Goal: Communication & Community: Answer question/provide support

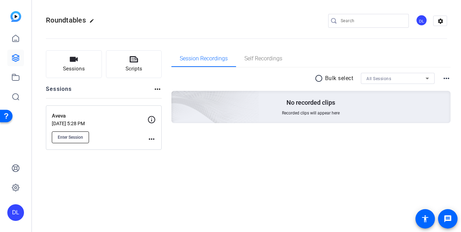
click at [74, 135] on span "Enter Session" at bounding box center [70, 138] width 25 height 6
click at [86, 139] on button "Enter Session" at bounding box center [70, 138] width 37 height 12
click at [73, 143] on div "Aveva [DATE] 5:28 PM Enter Session more_horiz" at bounding box center [104, 128] width 116 height 44
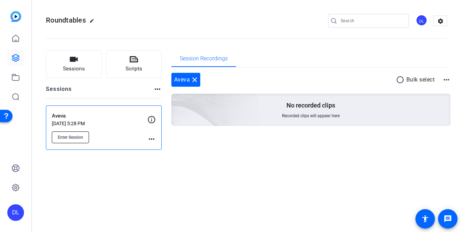
click at [74, 135] on span "Enter Session" at bounding box center [70, 138] width 25 height 6
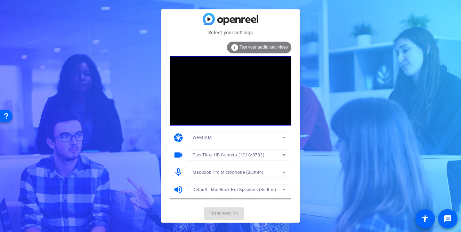
click at [222, 213] on mat-card-actions "Enter session" at bounding box center [230, 214] width 139 height 18
click at [216, 214] on span "Enter session" at bounding box center [223, 213] width 29 height 7
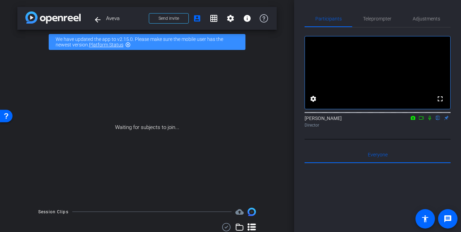
click at [421, 121] on icon at bounding box center [421, 118] width 6 height 5
click at [437, 121] on icon at bounding box center [438, 118] width 6 height 5
click at [173, 17] on span "Send invite" at bounding box center [168, 19] width 20 height 6
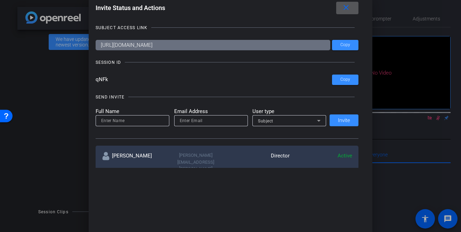
click at [199, 124] on input "email" at bounding box center [211, 121] width 63 height 8
paste input "Catherine.edmunds@aveva.com"
type input "Catherine.edmunds@aveva.com"
click at [149, 121] on input at bounding box center [132, 121] width 63 height 8
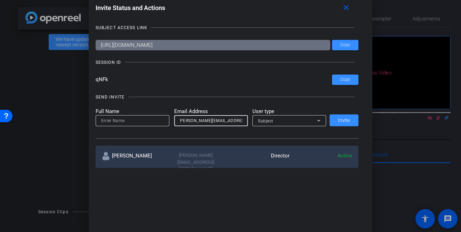
scroll to position [0, 0]
type input "[PERSON_NAME]"
click at [317, 121] on icon at bounding box center [318, 121] width 8 height 8
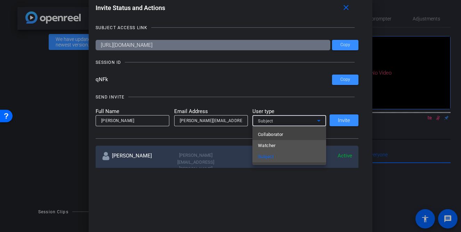
click at [291, 146] on mat-option "Watcher" at bounding box center [289, 145] width 74 height 11
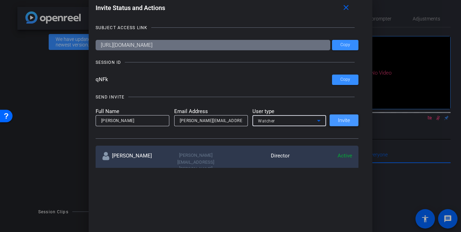
click at [343, 117] on span at bounding box center [343, 120] width 29 height 17
click at [195, 121] on input "email" at bounding box center [211, 121] width 63 height 8
paste input "Simon.kemp@aveva.com"
type input "Simon.kemp@aveva.com"
click at [149, 119] on input at bounding box center [132, 121] width 63 height 8
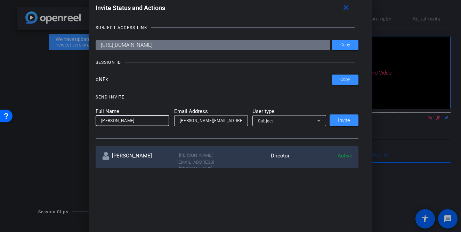
type input "Simon"
click at [272, 123] on span "Subject" at bounding box center [265, 121] width 15 height 5
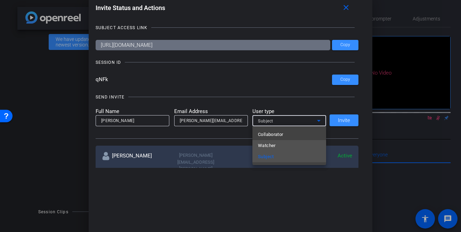
click at [278, 149] on mat-option "Watcher" at bounding box center [289, 145] width 74 height 11
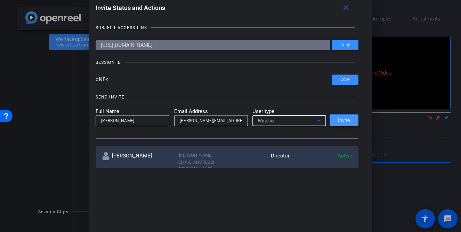
click at [333, 121] on span at bounding box center [343, 120] width 29 height 17
click at [206, 123] on input "email" at bounding box center [211, 121] width 63 height 8
paste input "Adelia.harris@aveva.com"
type input "Adelia.harris@aveva.com"
click at [152, 119] on input at bounding box center [132, 121] width 63 height 8
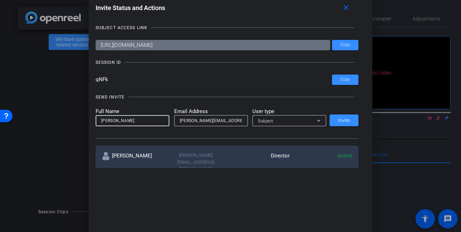
type input "Adelia"
click at [291, 118] on div "Subject" at bounding box center [287, 121] width 59 height 9
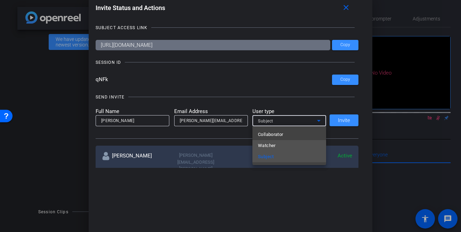
click at [284, 142] on mat-option "Watcher" at bounding box center [289, 145] width 74 height 11
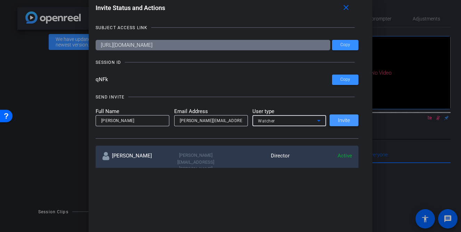
click at [347, 121] on span "Invite" at bounding box center [344, 120] width 12 height 5
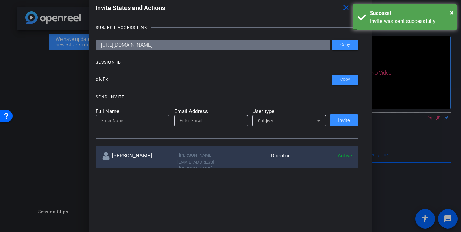
click at [217, 118] on input "email" at bounding box center [211, 121] width 63 height 8
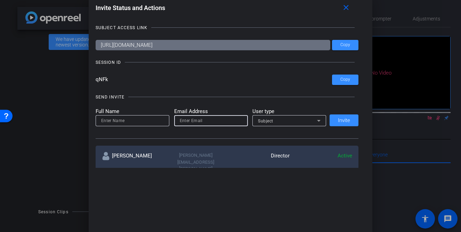
paste input "Kathryn.foster@aveva.com"
type input "Kathryn.foster@aveva.com"
click at [154, 121] on input at bounding box center [132, 121] width 63 height 8
type input "[PERSON_NAME]"
click at [267, 121] on span "Subject" at bounding box center [265, 121] width 15 height 5
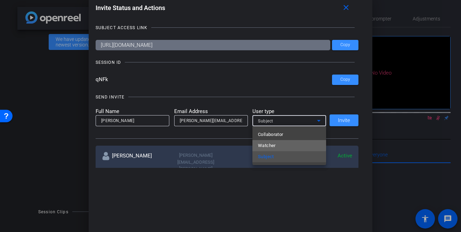
click at [273, 144] on span "Watcher" at bounding box center [267, 146] width 18 height 8
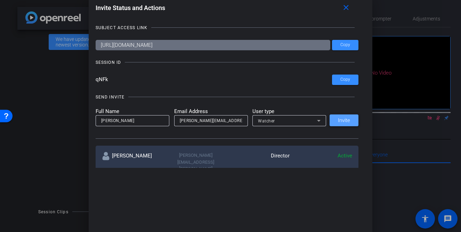
click at [341, 119] on span "Invite" at bounding box center [344, 120] width 12 height 5
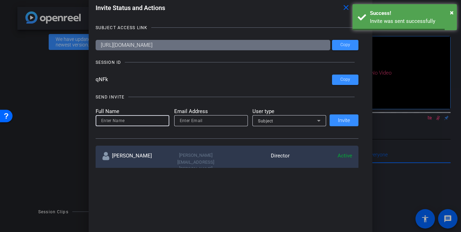
click at [157, 122] on input at bounding box center [132, 121] width 63 height 8
type input "Lauren"
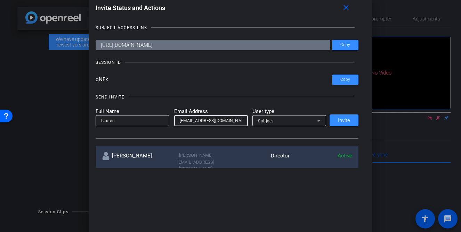
type input "lauren.chomiuk@fortune.com"
click at [270, 121] on span "Subject" at bounding box center [265, 121] width 15 height 5
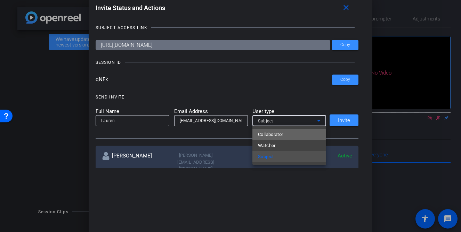
click at [270, 132] on span "Collaborator" at bounding box center [270, 135] width 25 height 8
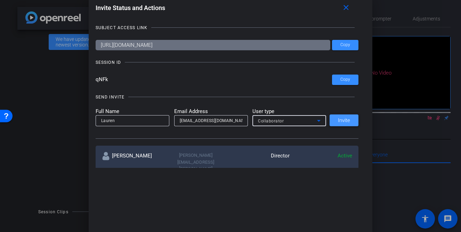
click at [346, 120] on span "Invite" at bounding box center [344, 120] width 12 height 5
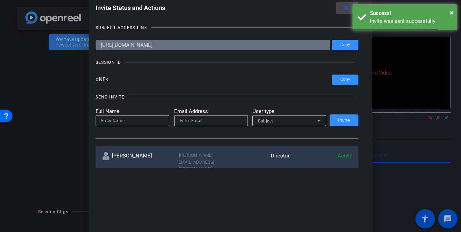
click at [346, 6] on mat-icon "close" at bounding box center [345, 7] width 9 height 9
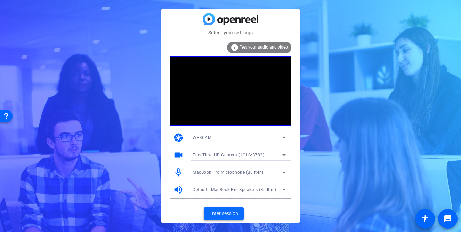
click at [217, 214] on span "Enter session" at bounding box center [223, 213] width 29 height 7
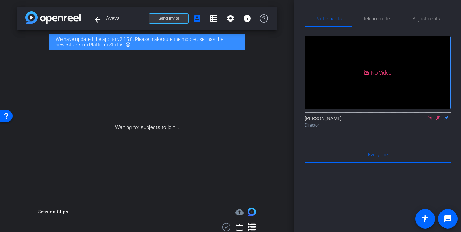
click at [171, 16] on span "Send invite" at bounding box center [168, 19] width 20 height 6
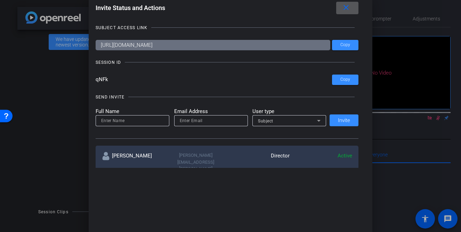
click at [157, 118] on input at bounding box center [132, 121] width 63 height 8
type input "Scott"
type input "scott.grant@workerbeetv.com"
click at [274, 119] on div "Subject" at bounding box center [287, 121] width 59 height 9
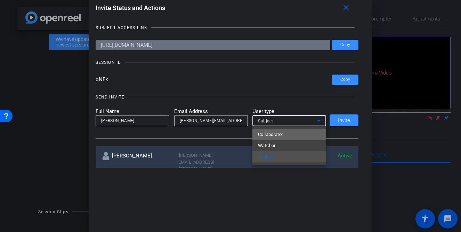
click at [275, 132] on span "Collaborator" at bounding box center [270, 135] width 25 height 8
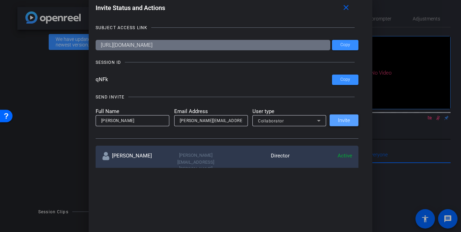
click at [339, 123] on span at bounding box center [343, 120] width 29 height 17
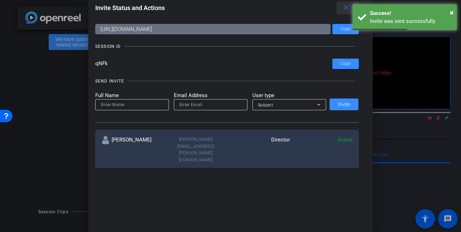
scroll to position [4, 0]
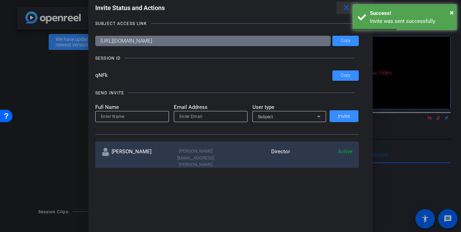
click at [347, 9] on mat-icon "close" at bounding box center [346, 7] width 9 height 9
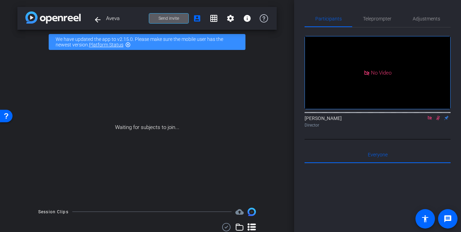
click at [180, 19] on span at bounding box center [168, 18] width 39 height 17
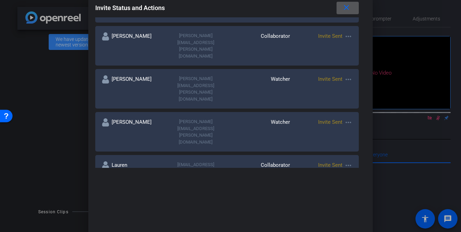
scroll to position [123, 0]
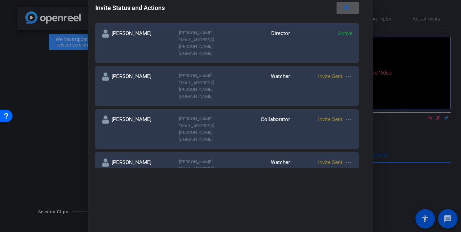
click at [347, 116] on mat-icon "more_horiz" at bounding box center [348, 120] width 8 height 8
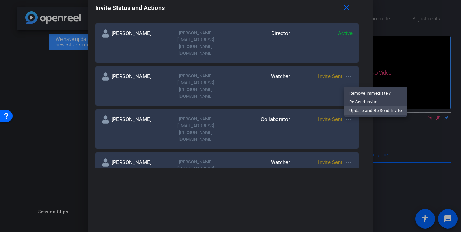
click at [356, 110] on span "Update and Re-Send Invite" at bounding box center [375, 110] width 52 height 8
type input "[PERSON_NAME]"
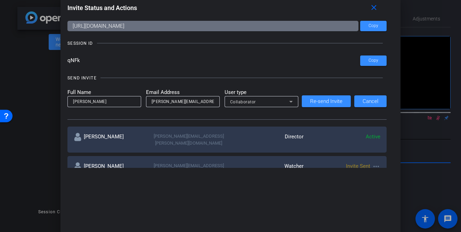
scroll to position [0, 0]
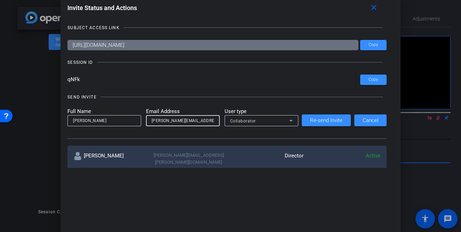
click at [203, 118] on input "scott.grant@workerbeetv.com" at bounding box center [182, 121] width 63 height 8
type input "scott.grant@workerbee.tv"
click at [336, 121] on span "Re-send Invite" at bounding box center [326, 120] width 32 height 5
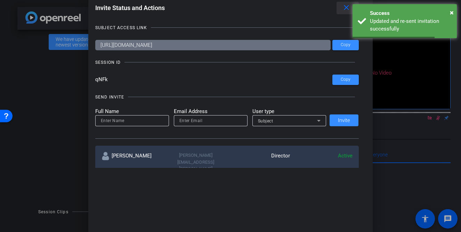
click at [344, 9] on mat-icon "close" at bounding box center [346, 7] width 9 height 9
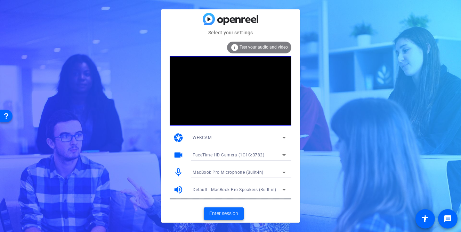
click at [218, 216] on span "Enter session" at bounding box center [223, 213] width 29 height 7
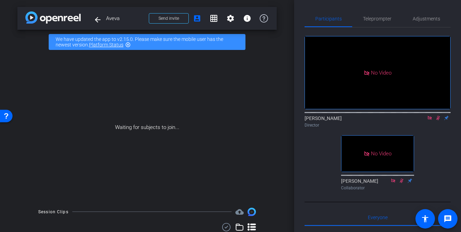
click at [438, 121] on icon at bounding box center [438, 118] width 6 height 5
click at [391, 129] on div "Director" at bounding box center [377, 125] width 146 height 6
click at [395, 129] on div "Director" at bounding box center [377, 125] width 146 height 6
click at [439, 121] on icon at bounding box center [438, 118] width 6 height 5
click at [321, 161] on div "No Video David Lennon Director No Video Scott Collaborator" at bounding box center [377, 110] width 146 height 166
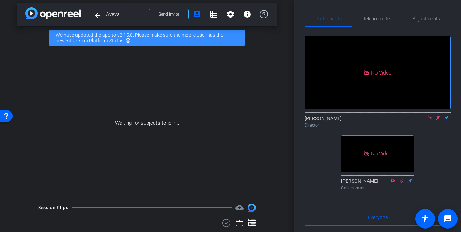
scroll to position [5, 0]
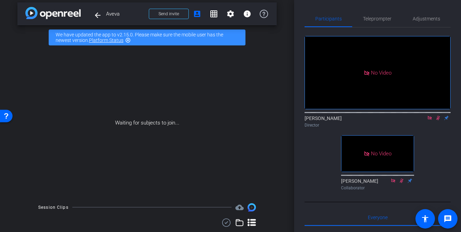
click at [315, 148] on div "No Video David Lennon Director No Video Scott Collaborator" at bounding box center [377, 110] width 146 height 166
click at [438, 121] on icon at bounding box center [438, 118] width 4 height 5
click at [414, 129] on div "Director" at bounding box center [377, 125] width 146 height 6
click at [399, 129] on div "Director" at bounding box center [377, 125] width 146 height 6
click at [401, 129] on div "Director" at bounding box center [377, 125] width 146 height 6
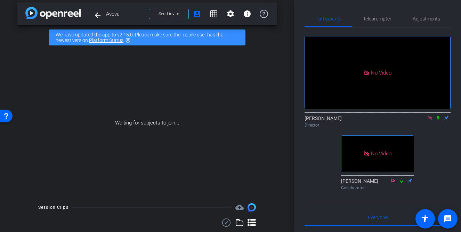
click at [407, 141] on div "No Video David Lennon Director No Video Scott Collaborator" at bounding box center [377, 110] width 146 height 166
click at [411, 131] on div "David Lennon Director" at bounding box center [377, 119] width 146 height 21
click at [428, 143] on div "No Video David Lennon Director No Video Scott Collaborator" at bounding box center [377, 110] width 146 height 166
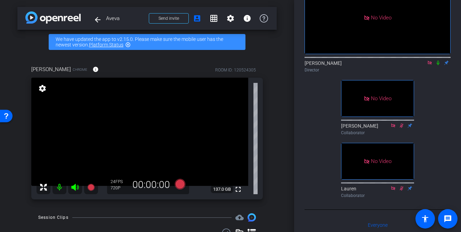
scroll to position [4, 0]
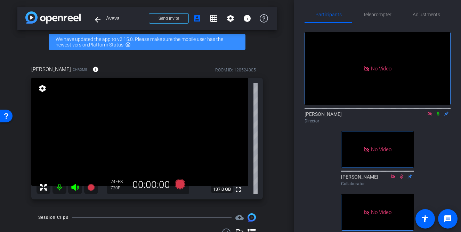
click at [432, 116] on icon at bounding box center [430, 113] width 6 height 5
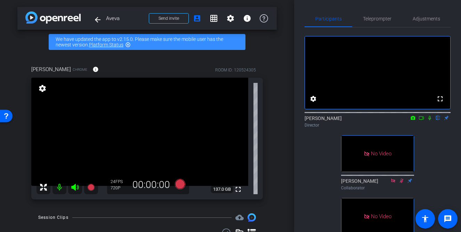
scroll to position [12, 0]
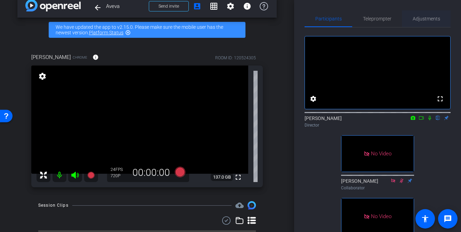
click at [422, 20] on span "Adjustments" at bounding box center [425, 18] width 27 height 5
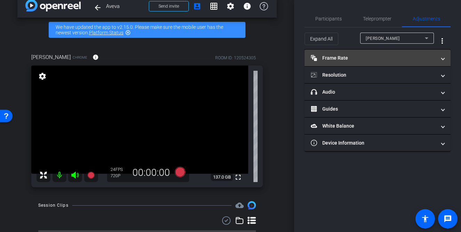
click at [397, 61] on mat-expansion-panel-header "Frame Rate Frame Rate" at bounding box center [377, 58] width 146 height 17
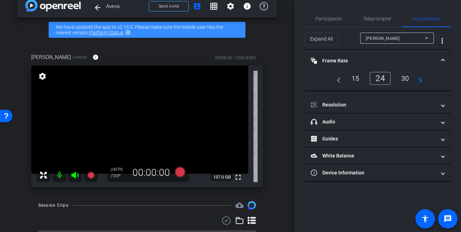
click at [441, 58] on span at bounding box center [442, 60] width 3 height 7
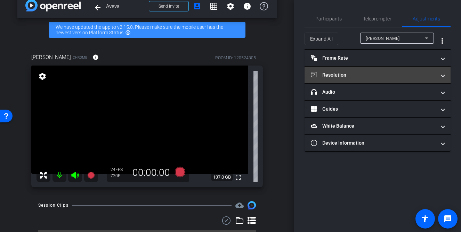
click at [444, 77] on mat-expansion-panel-header "Resolution" at bounding box center [377, 75] width 146 height 17
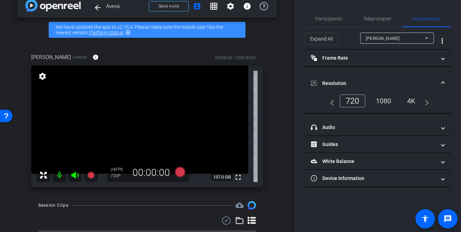
click at [381, 102] on div "1080" at bounding box center [383, 101] width 26 height 12
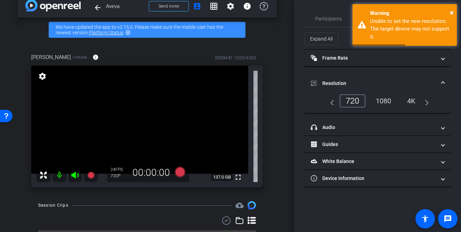
click at [443, 80] on span at bounding box center [442, 83] width 3 height 7
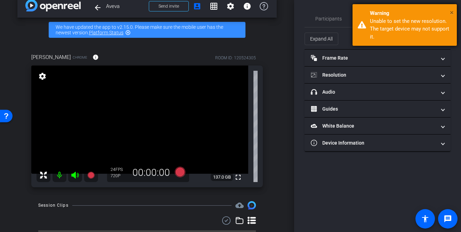
click at [451, 15] on span "×" at bounding box center [451, 12] width 4 height 8
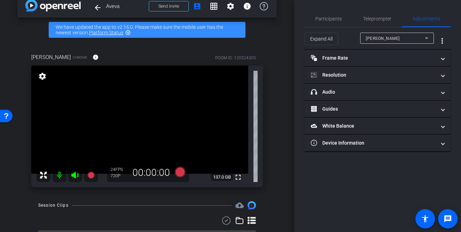
scroll to position [21, 0]
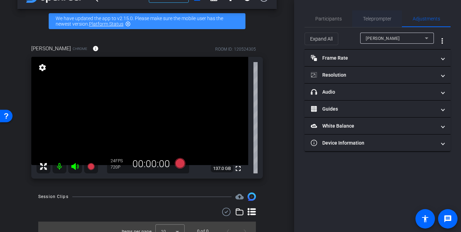
click at [378, 15] on span "Teleprompter" at bounding box center [377, 18] width 28 height 17
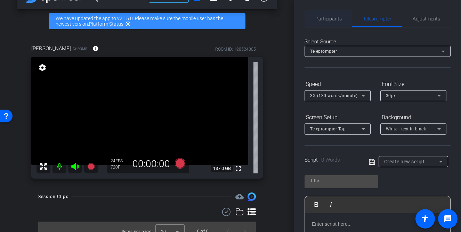
click at [338, 16] on span "Participants" at bounding box center [328, 18] width 26 height 5
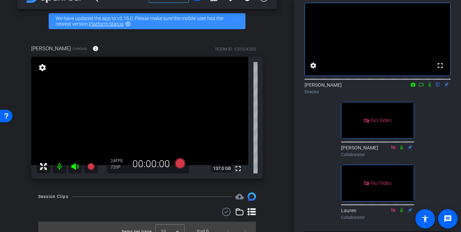
scroll to position [16, 0]
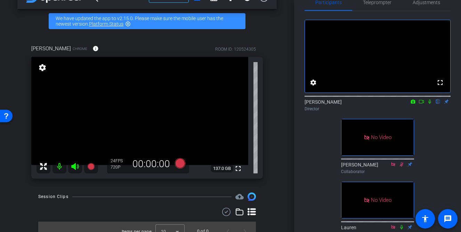
click at [317, 168] on div "fullscreen settings David Lennon flip Director No Video Scott Collaborator No V…" at bounding box center [377, 125] width 146 height 229
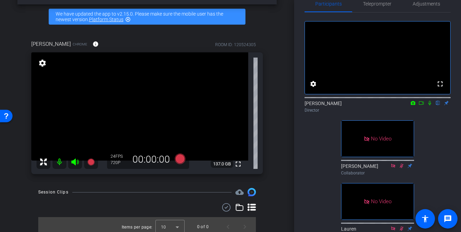
scroll to position [0, 0]
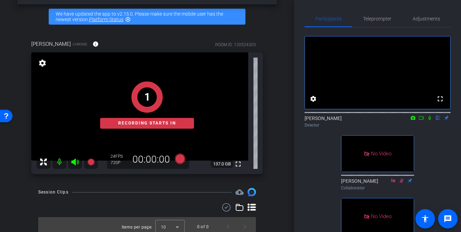
click at [423, 121] on icon at bounding box center [421, 118] width 6 height 5
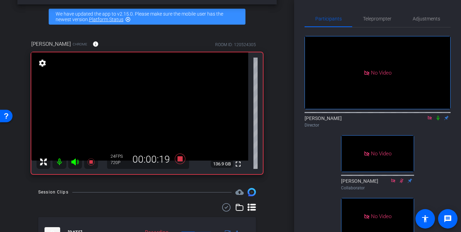
click at [438, 129] on div "[PERSON_NAME] Director" at bounding box center [377, 122] width 146 height 14
click at [439, 121] on icon at bounding box center [437, 118] width 3 height 5
click at [438, 121] on icon at bounding box center [438, 118] width 6 height 5
click at [437, 121] on icon at bounding box center [438, 118] width 4 height 5
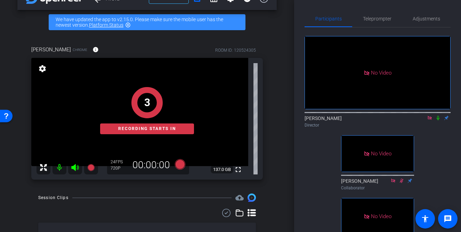
click at [437, 121] on icon at bounding box center [437, 118] width 3 height 5
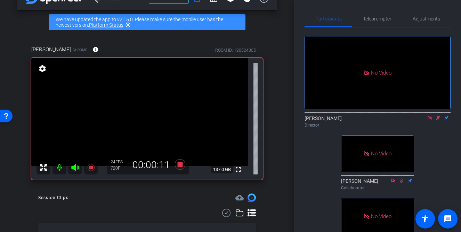
click at [438, 181] on div "No Video David Lennon Director No Video Scott Collaborator No Video Lauren Coll…" at bounding box center [377, 141] width 146 height 229
click at [437, 121] on icon at bounding box center [438, 118] width 6 height 5
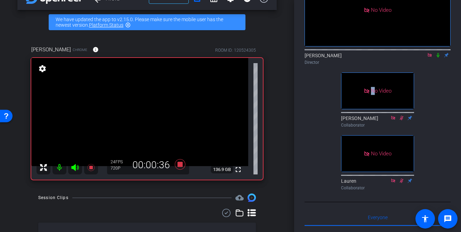
scroll to position [10, 0]
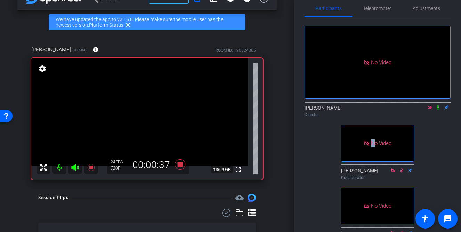
click at [438, 110] on icon at bounding box center [438, 107] width 6 height 5
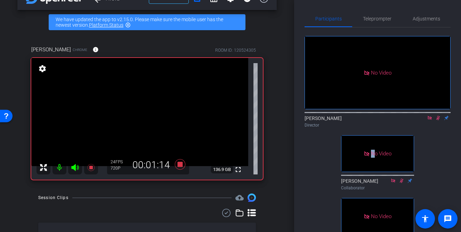
click at [438, 121] on icon at bounding box center [438, 118] width 6 height 5
click at [438, 121] on icon at bounding box center [437, 118] width 3 height 5
click at [438, 121] on icon at bounding box center [438, 118] width 6 height 5
click at [432, 131] on div "[PERSON_NAME] Director" at bounding box center [377, 119] width 146 height 21
click at [438, 121] on icon at bounding box center [437, 118] width 3 height 5
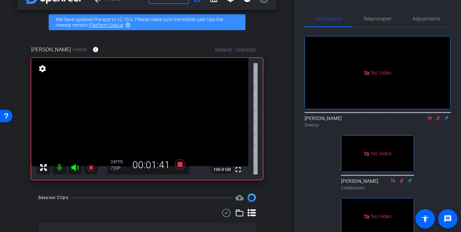
click at [434, 153] on div "No Video David Lennon Director No Video Scott Collaborator No Video Lauren Coll…" at bounding box center [377, 141] width 146 height 229
click at [438, 121] on icon at bounding box center [438, 118] width 6 height 5
click at [438, 148] on div "No Video David Lennon Director No Video Scott Collaborator No Video Lauren Coll…" at bounding box center [377, 141] width 146 height 229
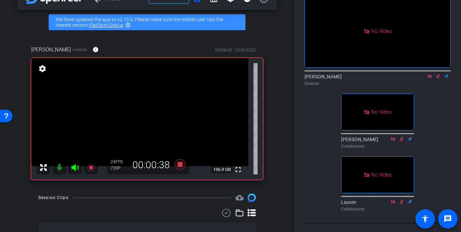
scroll to position [1, 0]
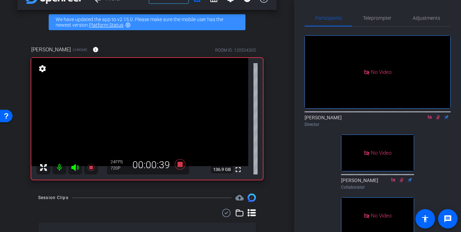
click at [434, 154] on div "No Video David Lennon Director No Video Scott Collaborator No Video Lauren Coll…" at bounding box center [377, 141] width 146 height 229
click at [438, 120] on icon at bounding box center [438, 117] width 4 height 5
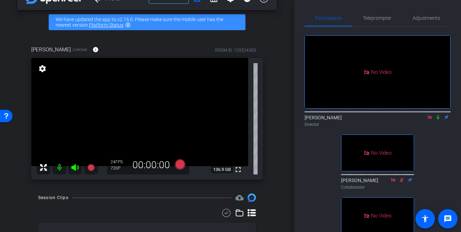
click at [435, 147] on div "No Video David Lennon Director No Video Scott Collaborator No Video Lauren Coll…" at bounding box center [377, 141] width 146 height 229
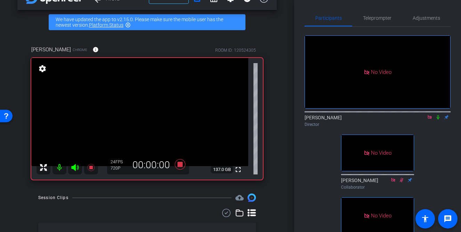
click at [437, 120] on icon at bounding box center [438, 117] width 6 height 5
click at [437, 164] on div "No Video David Lennon Director No Video Scott Collaborator No Video Lauren Coll…" at bounding box center [377, 141] width 146 height 229
click at [365, 19] on span "Teleprompter" at bounding box center [377, 18] width 28 height 5
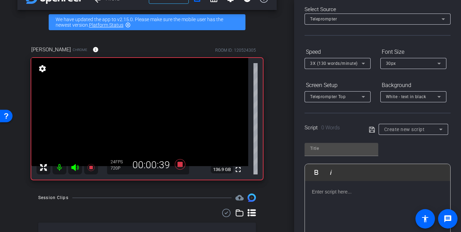
scroll to position [38, 0]
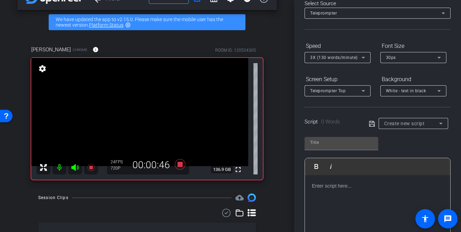
click at [366, 205] on div at bounding box center [377, 209] width 145 height 69
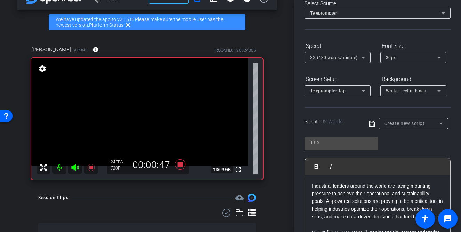
scroll to position [39, 0]
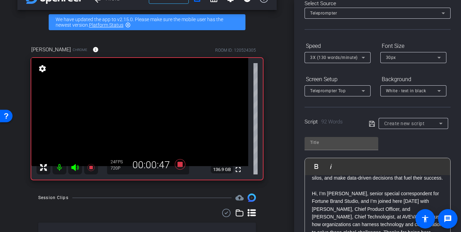
click at [342, 182] on p "Industrial leaders around the world are facing mounting pressure to achieve the…" at bounding box center [377, 162] width 131 height 39
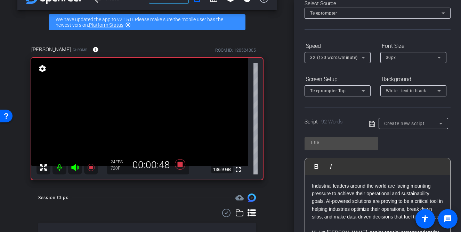
scroll to position [45, 0]
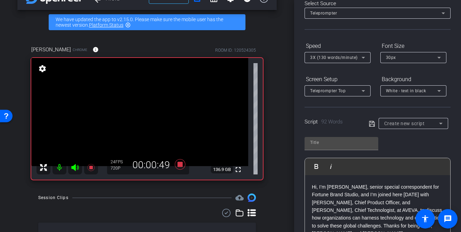
click at [355, 215] on p "Hi, I’m Pavni Mittal, senior special correspondent for Fortune Brand Studio, an…" at bounding box center [377, 210] width 131 height 55
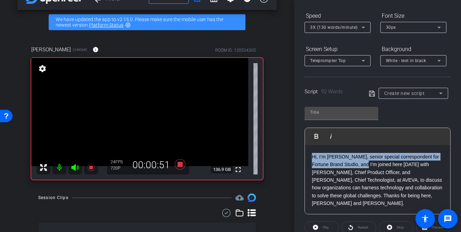
drag, startPoint x: 352, startPoint y: 173, endPoint x: 305, endPoint y: 166, distance: 47.5
click at [305, 166] on div "Industrial leaders around the world are facing mounting pressure to achieve the…" at bounding box center [377, 157] width 145 height 115
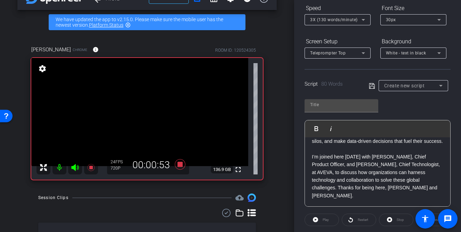
scroll to position [0, 0]
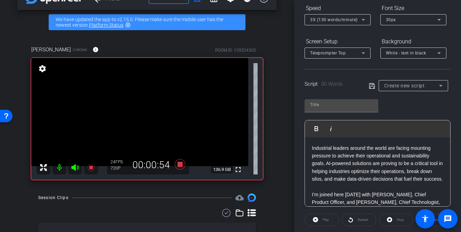
click at [311, 149] on div "Industrial leaders around the world are facing mounting pressure to achieve the…" at bounding box center [377, 191] width 145 height 107
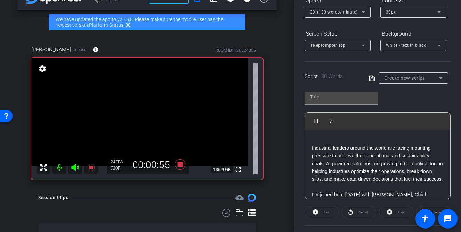
scroll to position [92, 0]
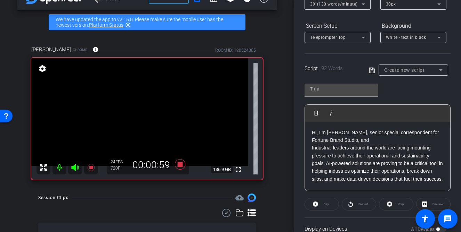
click at [345, 141] on p "Hi, I’m Pavni Mittal, senior special correspondent for Fortune Brand Studio, and" at bounding box center [377, 137] width 131 height 16
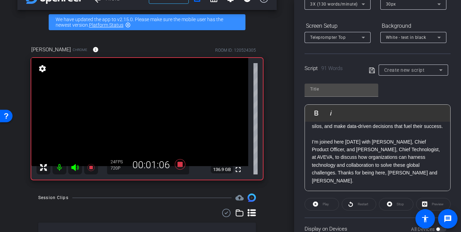
scroll to position [53, 0]
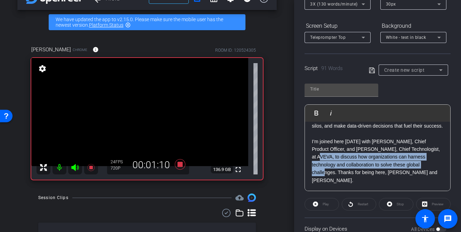
drag, startPoint x: 425, startPoint y: 158, endPoint x: 414, endPoint y: 172, distance: 17.3
click at [414, 172] on p "I’m joined here today with Rob McGreevy, Chief Product Officer, and Arti Garg, …" at bounding box center [377, 161] width 131 height 47
copy p "to discuss how organizations can harness technology and collaboration to solve …"
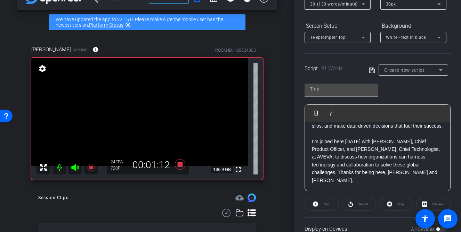
scroll to position [107, 0]
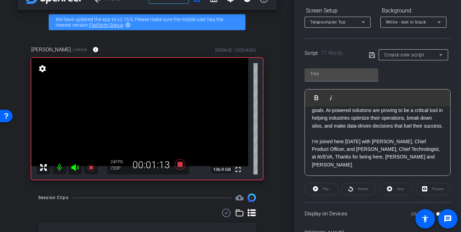
click at [322, 138] on p at bounding box center [377, 134] width 131 height 8
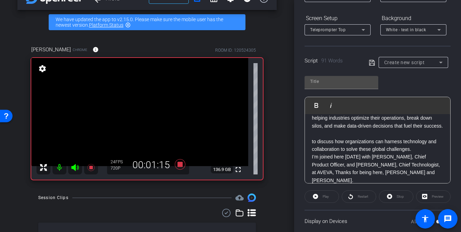
scroll to position [92, 0]
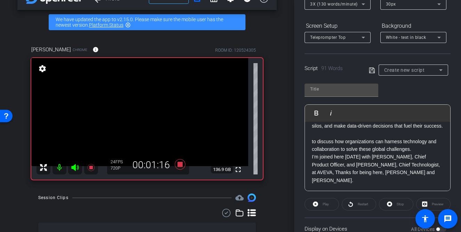
click at [312, 148] on p "to discuss how organizations can harness technology and collaboration to solve …" at bounding box center [377, 146] width 131 height 16
click at [378, 181] on p "I’m joined here today with Rob McGreevy, Chief Product Officer, and Arti Garg, …" at bounding box center [377, 168] width 131 height 31
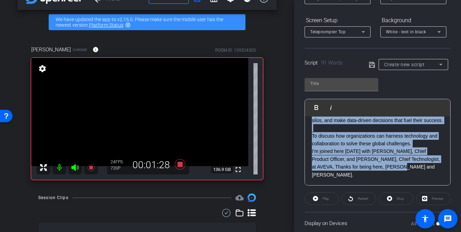
scroll to position [0, 0]
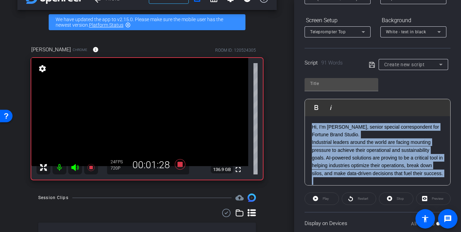
drag, startPoint x: 377, startPoint y: 177, endPoint x: 299, endPoint y: 91, distance: 115.6
click at [299, 91] on div "Participants Teleprompter Adjustments David Lennon Director Scott Collaborator …" at bounding box center [377, 116] width 167 height 232
copy div "Hi, I’m Pavni Mittal, senior special correspondent for Fortune Brand Studio. In…"
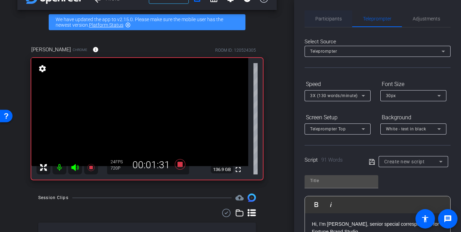
click at [317, 15] on span "Participants" at bounding box center [328, 18] width 26 height 17
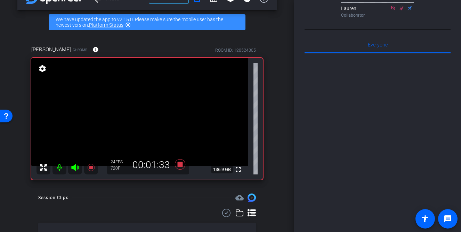
scroll to position [291, 0]
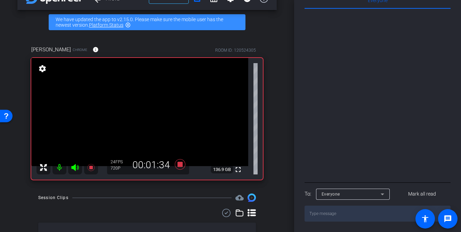
click at [353, 196] on div "Everyone" at bounding box center [350, 194] width 59 height 9
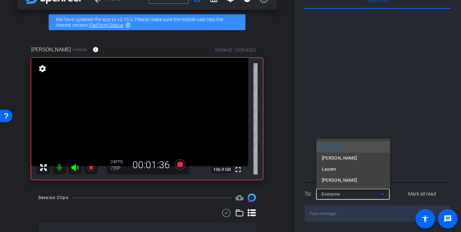
click at [339, 213] on div at bounding box center [230, 116] width 461 height 232
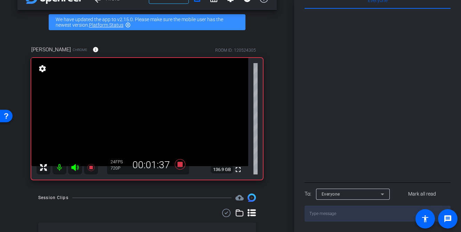
click at [332, 194] on span "Everyone" at bounding box center [330, 194] width 18 height 5
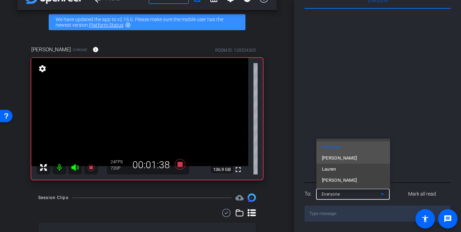
click at [325, 157] on span "[PERSON_NAME]" at bounding box center [339, 158] width 35 height 8
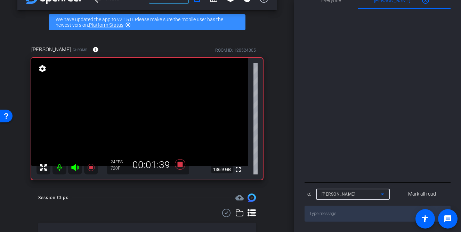
click at [328, 216] on textarea at bounding box center [377, 214] width 146 height 16
type textarea "Can you put this into teleprompter please"
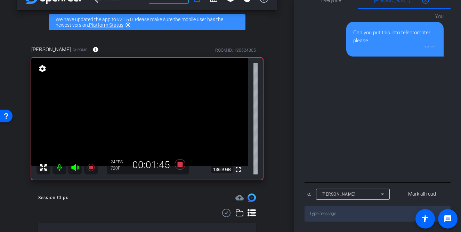
paste textarea "Hi, I’m [PERSON_NAME], senior special correspondent for Fortune Brand Studio. I…"
type textarea "Hi, I’m [PERSON_NAME], senior special correspondent for Fortune Brand Studio. I…"
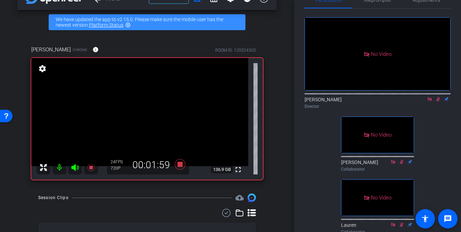
scroll to position [0, 0]
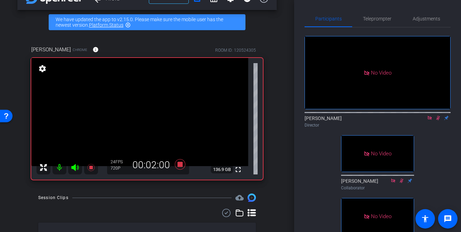
click at [438, 116] on icon at bounding box center [438, 118] width 6 height 5
click at [179, 165] on icon at bounding box center [180, 164] width 10 height 10
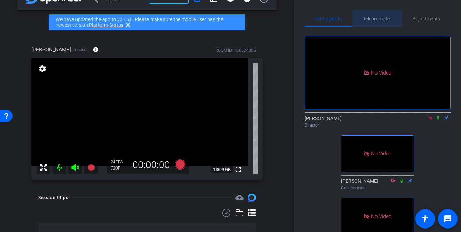
click at [379, 19] on span "Teleprompter" at bounding box center [377, 18] width 28 height 5
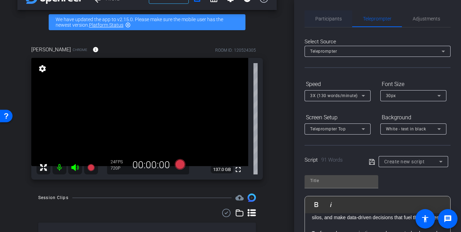
click at [326, 20] on span "Participants" at bounding box center [328, 18] width 26 height 5
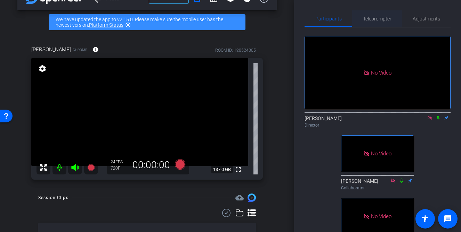
click at [376, 16] on span "Teleprompter" at bounding box center [377, 18] width 28 height 5
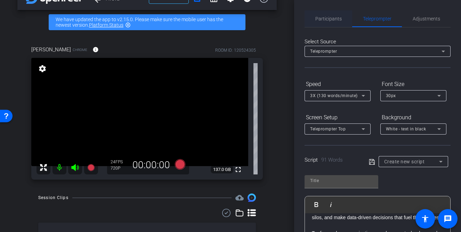
click at [331, 26] on span "Participants" at bounding box center [328, 18] width 26 height 17
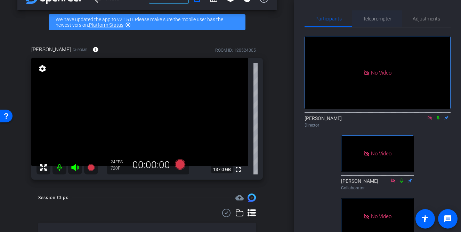
click at [371, 23] on span "Teleprompter" at bounding box center [377, 18] width 28 height 17
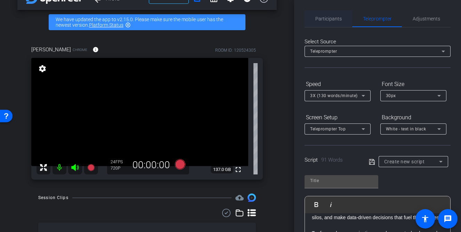
click at [325, 20] on span "Participants" at bounding box center [328, 18] width 26 height 5
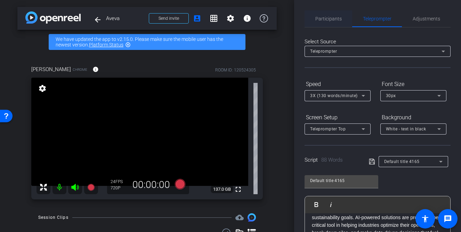
click at [317, 22] on span "Participants" at bounding box center [328, 18] width 26 height 17
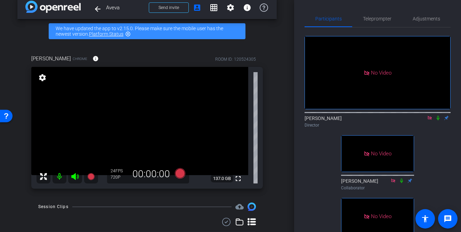
scroll to position [10, 0]
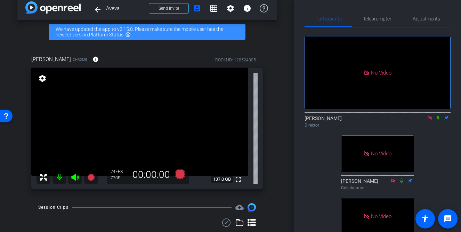
click at [438, 116] on icon at bounding box center [437, 118] width 3 height 5
click at [438, 116] on icon at bounding box center [438, 118] width 4 height 5
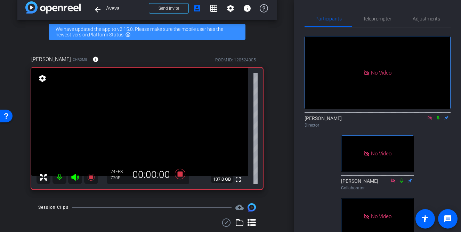
click at [438, 116] on icon at bounding box center [437, 118] width 3 height 5
click at [380, 18] on span "Teleprompter" at bounding box center [377, 18] width 28 height 5
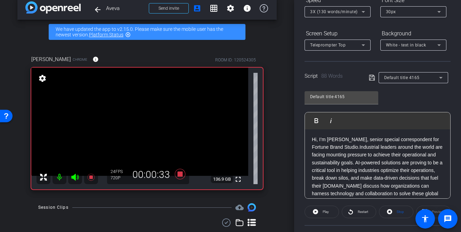
scroll to position [2, 0]
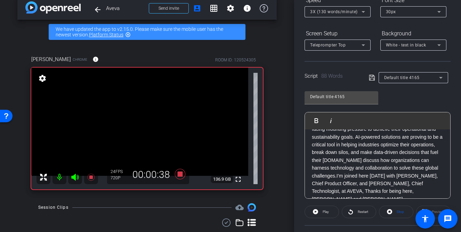
click at [372, 175] on p "Hi, I’m Pavni Mittal, senior special correspondent for Fortune Brand Studio.Ind…" at bounding box center [377, 156] width 131 height 93
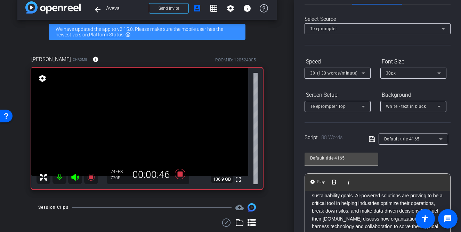
scroll to position [0, 0]
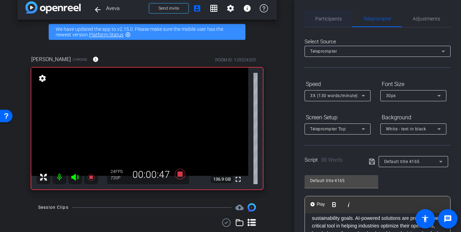
click at [325, 18] on span "Participants" at bounding box center [328, 18] width 26 height 5
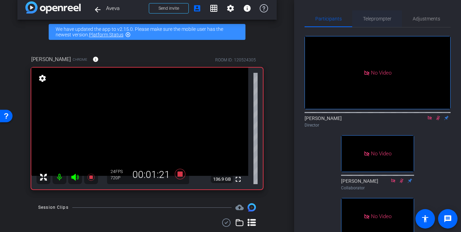
click at [372, 22] on span "Teleprompter" at bounding box center [377, 18] width 28 height 17
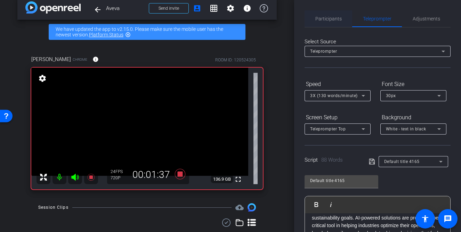
click at [332, 20] on span "Participants" at bounding box center [328, 18] width 26 height 5
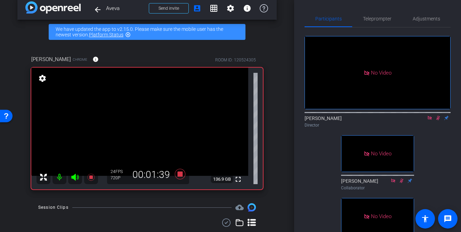
click at [439, 116] on icon at bounding box center [438, 118] width 6 height 5
click at [383, 17] on span "Teleprompter" at bounding box center [377, 18] width 28 height 5
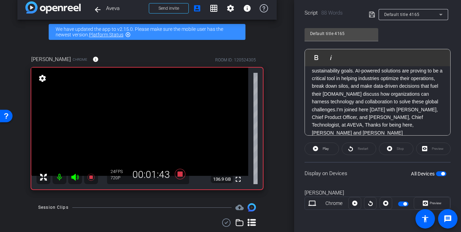
scroll to position [30, 0]
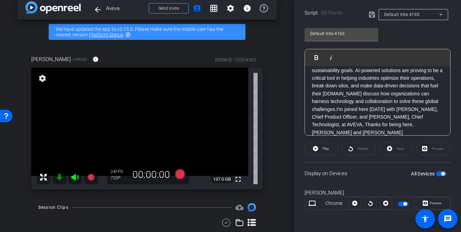
click at [392, 124] on p "Hi, I’m Pavni Mittal, senior special correspondent for Fortune Brand Studio.Ind…" at bounding box center [377, 89] width 131 height 93
click at [360, 116] on p "Hi, I’m Pavni Mittal, senior special correspondent for Fortune Brand Studio.Ind…" at bounding box center [377, 89] width 131 height 93
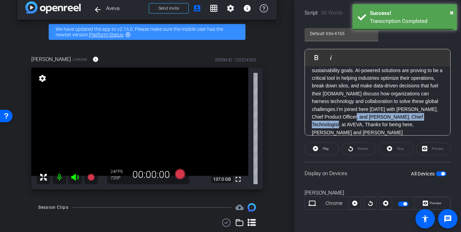
drag, startPoint x: 360, startPoint y: 116, endPoint x: 430, endPoint y: 117, distance: 69.8
click at [430, 117] on p "Hi, I’m Pavni Mittal, senior special correspondent for Fortune Brand Studio.Ind…" at bounding box center [377, 89] width 131 height 93
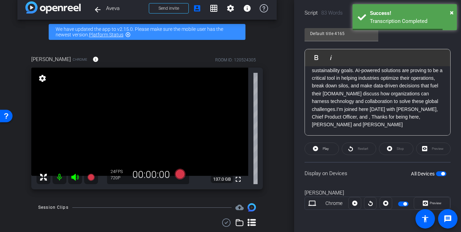
scroll to position [22, 0]
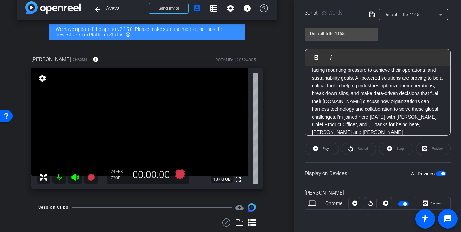
click at [393, 116] on p "Hi, I’m Pavni Mittal, senior special correspondent for Fortune Brand Studio.Ind…" at bounding box center [377, 93] width 131 height 85
click at [333, 125] on p "Hi, I’m Pavni Mittal, senior special correspondent for Fortune Brand Studio.Ind…" at bounding box center [377, 89] width 131 height 93
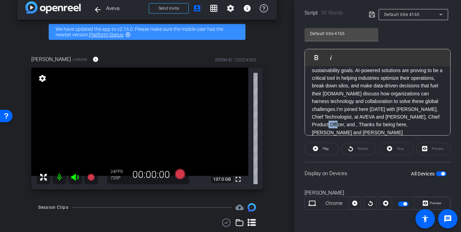
drag, startPoint x: 333, startPoint y: 125, endPoint x: 338, endPoint y: 125, distance: 4.9
click at [338, 125] on p "Hi, I’m Pavni Mittal, senior special correspondent for Fortune Brand Studio.Ind…" at bounding box center [377, 89] width 131 height 93
click at [405, 111] on p "Hi, I’m Pavni Mittal, senior special correspondent for Fortune Brand Studio.Ind…" at bounding box center [377, 89] width 131 height 93
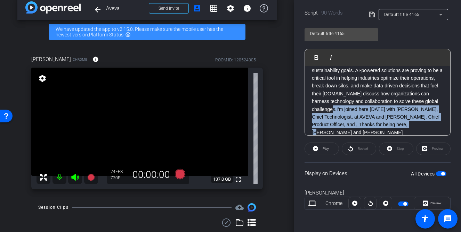
drag, startPoint x: 339, startPoint y: 108, endPoint x: 426, endPoint y: 129, distance: 88.9
click at [426, 129] on p "Hi, I’m Pavni Mittal, senior special correspondent for Fortune Brand Studio.Ind…" at bounding box center [377, 89] width 131 height 93
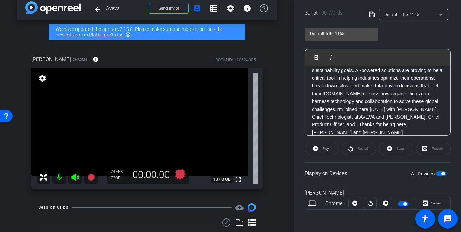
click at [389, 114] on p "Hi, I’m Pavni Mittal, senior special correspondent for Fortune Brand Studio.Ind…" at bounding box center [377, 89] width 131 height 93
click at [340, 108] on p "Hi, I’m Pavni Mittal, senior special correspondent for Fortune Brand Studio.Ind…" at bounding box center [377, 89] width 131 height 93
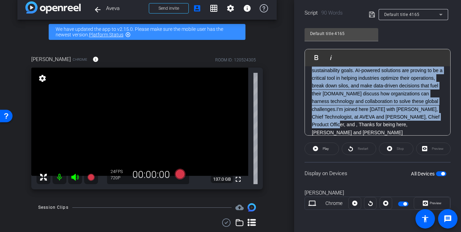
drag, startPoint x: 340, startPoint y: 108, endPoint x: 340, endPoint y: 125, distance: 17.4
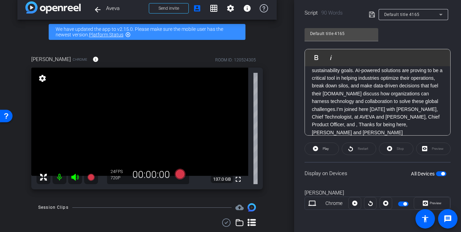
click at [340, 125] on p "Hi, I’m Pavni Mittal, senior special correspondent for Fortune Brand Studio.Ind…" at bounding box center [377, 89] width 131 height 93
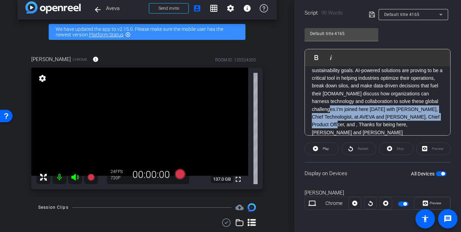
drag, startPoint x: 338, startPoint y: 107, endPoint x: 339, endPoint y: 122, distance: 15.0
click at [339, 122] on p "Hi, I’m Pavni Mittal, senior special correspondent for Fortune Brand Studio.Ind…" at bounding box center [377, 89] width 131 height 93
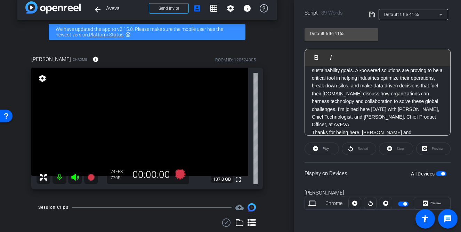
scroll to position [38, 0]
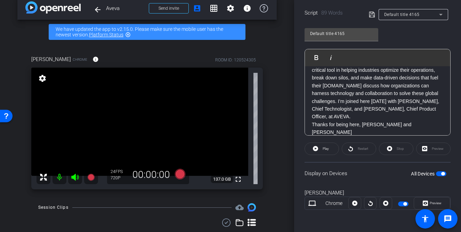
click at [334, 102] on p "Hi, I’m Pavni Mittal, senior special correspondent for Fortune Brand Studio.Ind…" at bounding box center [377, 85] width 131 height 101
click at [386, 105] on p "Hi, I’m Pavni Mittal, senior special correspondent for Fortune Brand Studio.Ind…" at bounding box center [377, 85] width 131 height 101
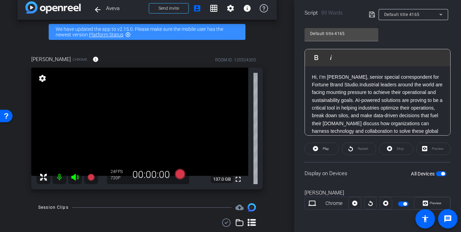
scroll to position [7, 0]
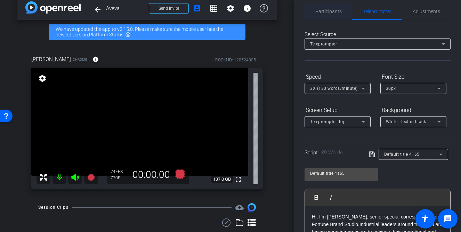
click at [323, 12] on span "Participants" at bounding box center [328, 11] width 26 height 5
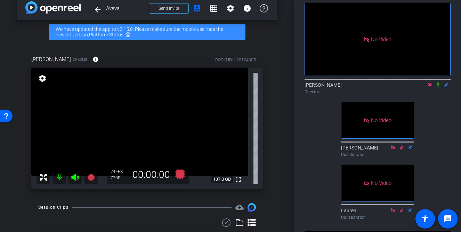
scroll to position [0, 0]
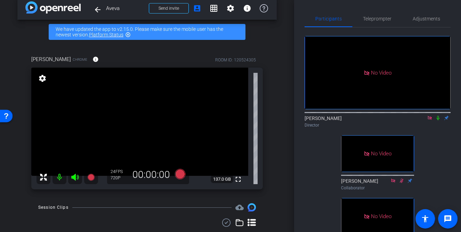
click at [439, 116] on icon at bounding box center [438, 118] width 6 height 5
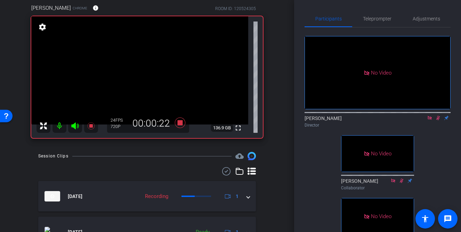
scroll to position [61, 0]
click at [373, 26] on span "Teleprompter" at bounding box center [377, 18] width 28 height 17
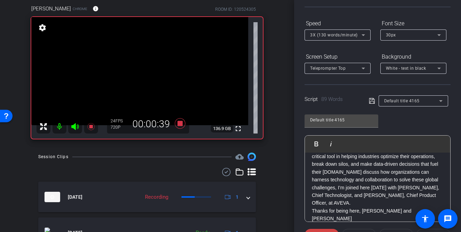
scroll to position [92, 0]
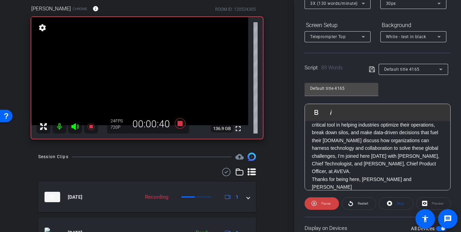
click at [370, 180] on p "Hi, I’m Pavni Mittal, senior special correspondent for Fortune Brand Studio.Ind…" at bounding box center [377, 140] width 131 height 101
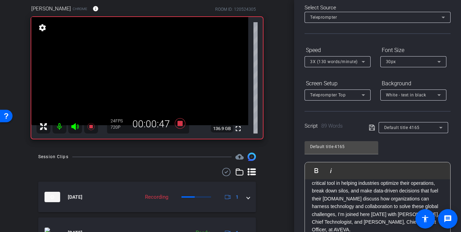
scroll to position [0, 0]
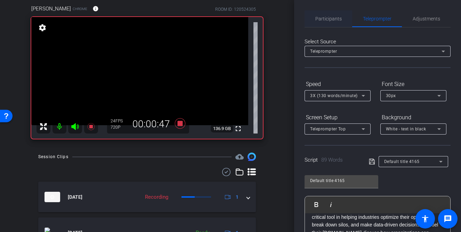
click at [326, 19] on span "Participants" at bounding box center [328, 18] width 26 height 5
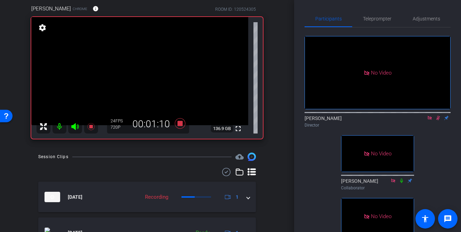
click at [438, 116] on icon at bounding box center [438, 118] width 6 height 5
click at [366, 19] on span "Teleprompter" at bounding box center [377, 18] width 28 height 5
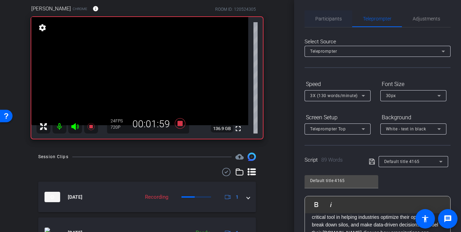
click at [336, 17] on span "Participants" at bounding box center [328, 18] width 26 height 5
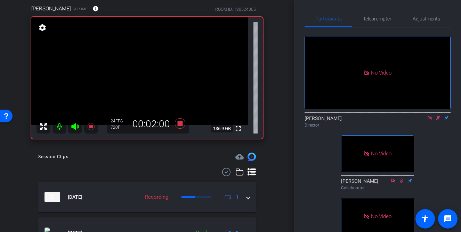
click at [437, 116] on icon at bounding box center [438, 118] width 6 height 5
click at [438, 116] on icon at bounding box center [437, 118] width 3 height 5
click at [439, 116] on icon at bounding box center [438, 118] width 6 height 5
click at [437, 116] on icon at bounding box center [438, 118] width 6 height 5
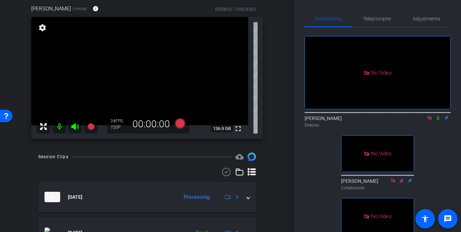
scroll to position [59, 0]
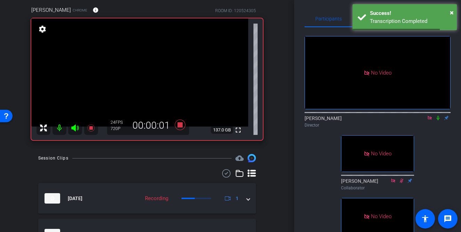
click at [438, 116] on icon at bounding box center [438, 118] width 6 height 5
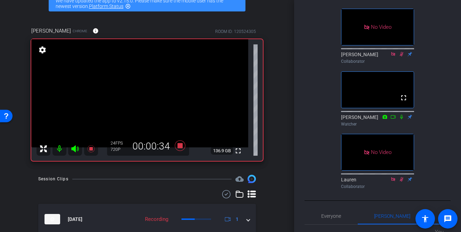
scroll to position [0, 0]
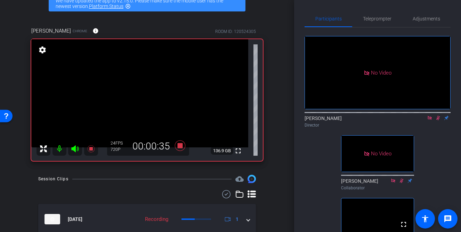
click at [437, 115] on mat-icon at bounding box center [437, 118] width 8 height 6
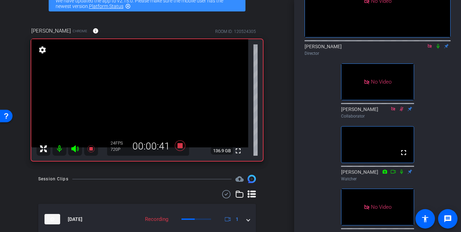
click at [425, 154] on div "No Video David Lennon Director No Video Scott Collaborator fullscreen Kathryn W…" at bounding box center [377, 101] width 146 height 291
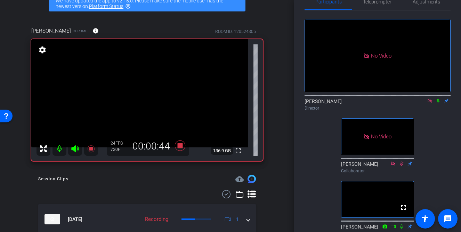
scroll to position [0, 0]
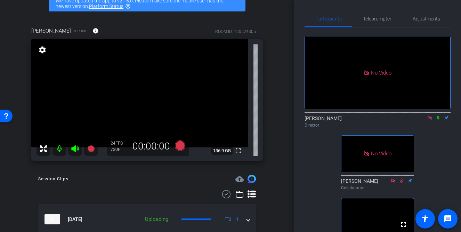
click at [428, 119] on div "No Video David Lennon Director No Video Scott Collaborator fullscreen Kathryn W…" at bounding box center [377, 172] width 146 height 291
click at [436, 119] on div "No Video David Lennon Director No Video Scott Collaborator No Video Kathryn Wat…" at bounding box center [377, 172] width 146 height 291
click at [438, 115] on mat-icon at bounding box center [437, 118] width 8 height 6
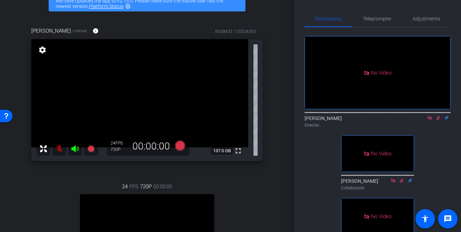
click at [438, 115] on mat-icon at bounding box center [437, 118] width 8 height 6
click at [430, 116] on icon at bounding box center [430, 118] width 6 height 5
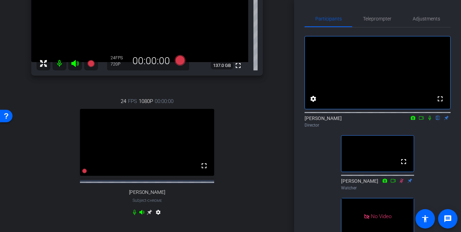
scroll to position [166, 0]
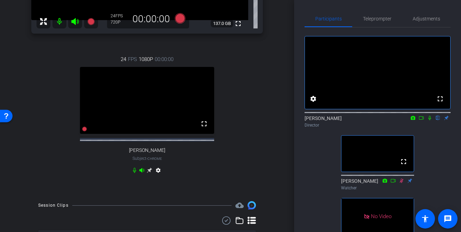
click at [148, 173] on icon at bounding box center [149, 170] width 5 height 5
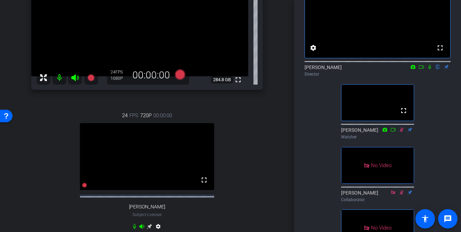
scroll to position [14, 0]
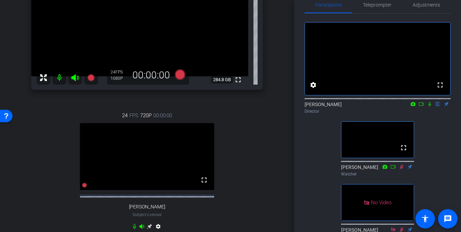
click at [59, 75] on mat-icon at bounding box center [59, 78] width 14 height 14
click at [57, 76] on mat-icon at bounding box center [59, 78] width 14 height 14
click at [74, 79] on icon at bounding box center [74, 77] width 7 height 7
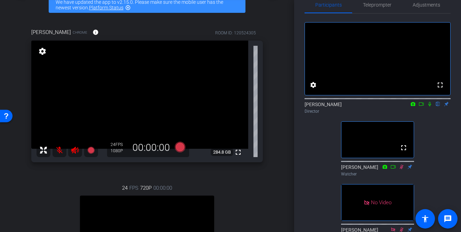
scroll to position [69, 0]
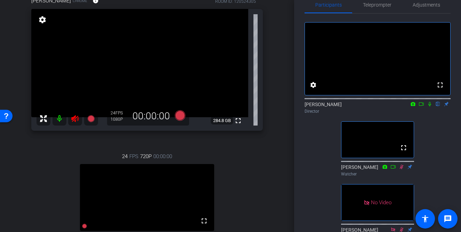
click at [433, 141] on div "fullscreen settings David Lennon flip Director fullscreen Catherine Watcher No …" at bounding box center [377, 191] width 146 height 354
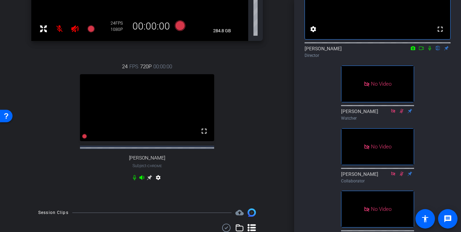
scroll to position [0, 0]
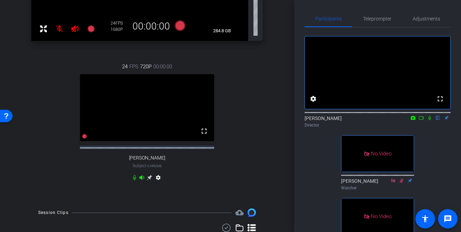
click at [420, 120] on icon at bounding box center [421, 117] width 5 height 3
click at [438, 121] on icon at bounding box center [438, 118] width 6 height 5
click at [337, 187] on div "No Video [PERSON_NAME] Director No Video [PERSON_NAME] Watcher No Video [PERSON…" at bounding box center [377, 204] width 146 height 354
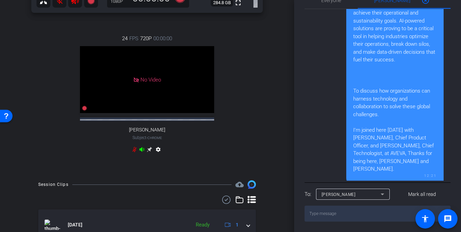
scroll to position [467, 0]
click at [323, 213] on textarea at bounding box center [377, 214] width 146 height 16
type textarea "what's your cell phone?"
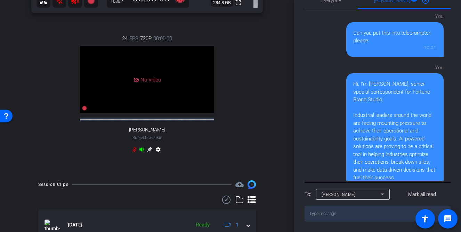
scroll to position [205, 0]
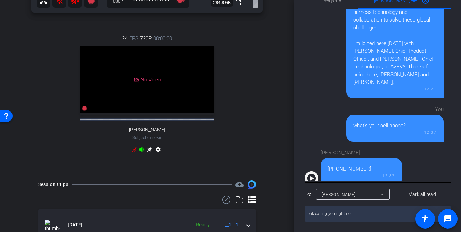
type textarea "ok calling you right now"
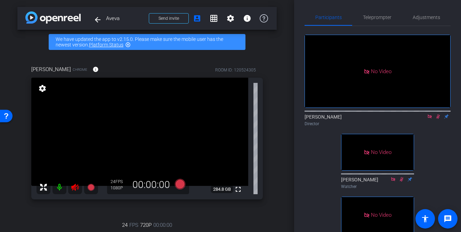
scroll to position [0, 0]
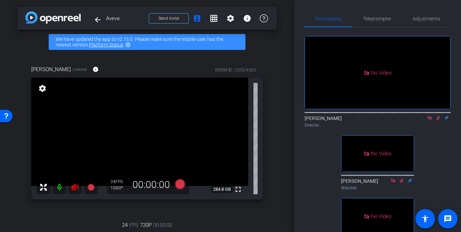
click at [437, 121] on icon at bounding box center [438, 118] width 4 height 5
click at [437, 121] on icon at bounding box center [438, 118] width 6 height 5
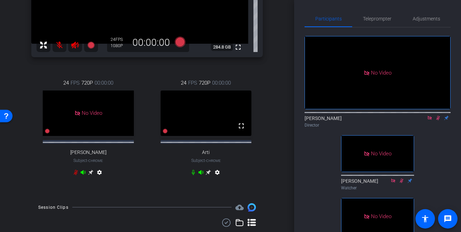
scroll to position [143, 0]
click at [439, 121] on icon at bounding box center [438, 118] width 6 height 5
click at [431, 121] on icon at bounding box center [430, 118] width 6 height 5
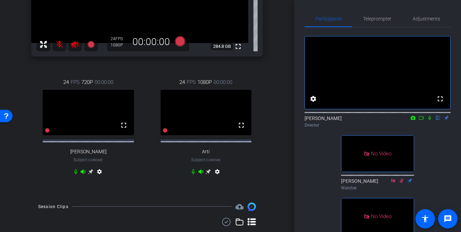
scroll to position [145, 0]
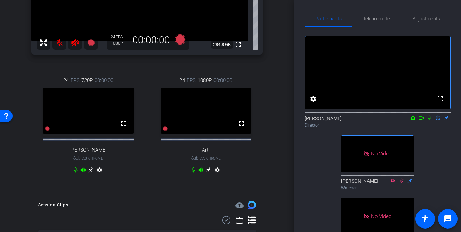
click at [93, 173] on icon at bounding box center [90, 169] width 5 height 5
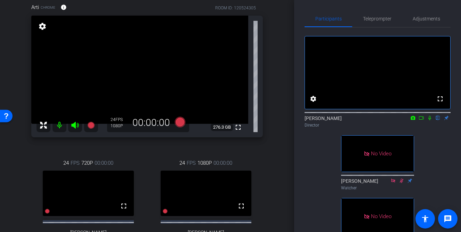
scroll to position [63, 0]
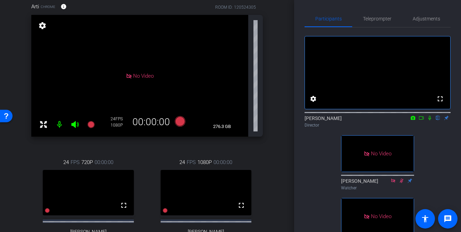
click at [268, 110] on div "Arti Chrome info ROOM ID: 120524305 No Video settings 276.3 GB 24 FPS 1080P 00:…" at bounding box center [146, 133] width 259 height 285
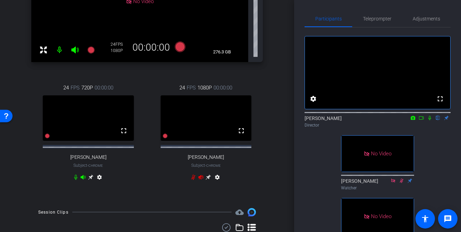
scroll to position [146, 0]
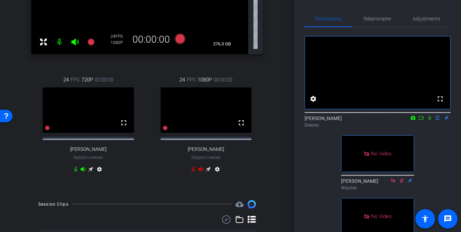
click at [93, 172] on icon at bounding box center [90, 169] width 5 height 5
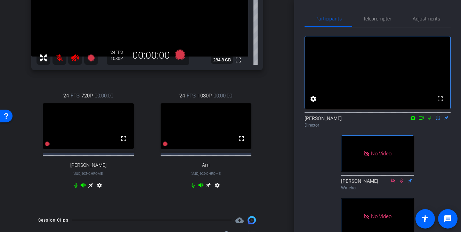
scroll to position [148, 0]
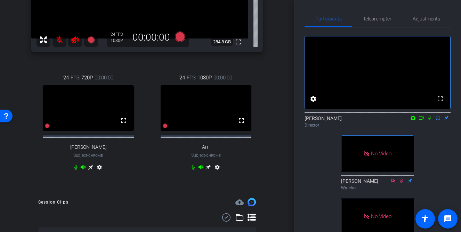
click at [210, 170] on icon at bounding box center [208, 168] width 6 height 6
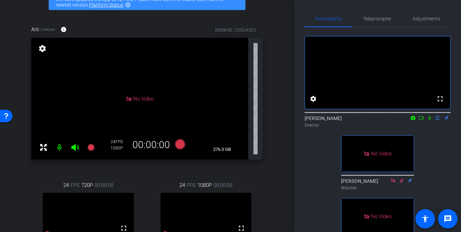
scroll to position [43, 0]
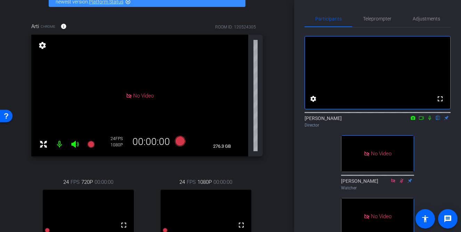
click at [283, 129] on div "arrow_back Aveva Back to project Send invite account_box grid_on settings info …" at bounding box center [147, 73] width 294 height 232
click at [283, 127] on div "arrow_back Aveva Back to project Send invite account_box grid_on settings info …" at bounding box center [147, 73] width 294 height 232
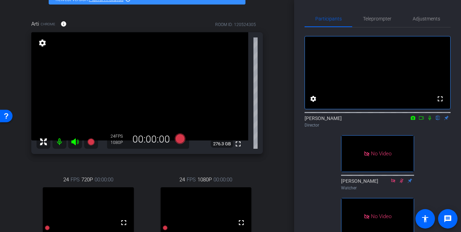
click at [274, 113] on div "Arti Chrome info ROOM ID: 120524305 fullscreen settings 276.3 GB 24 FPS 1080P 0…" at bounding box center [146, 151] width 259 height 285
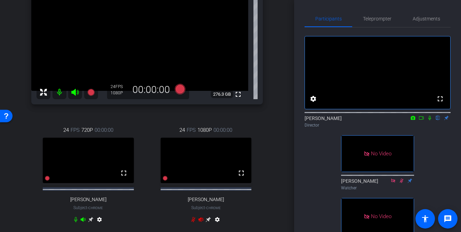
scroll to position [119, 0]
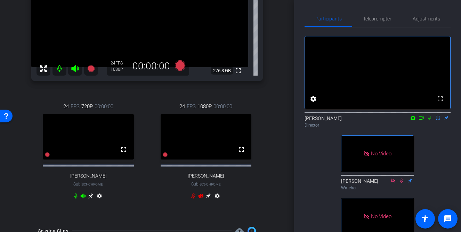
click at [201, 199] on icon at bounding box center [201, 196] width 6 height 6
click at [193, 199] on icon at bounding box center [193, 196] width 6 height 6
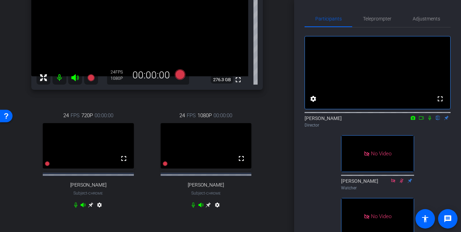
scroll to position [109, 0]
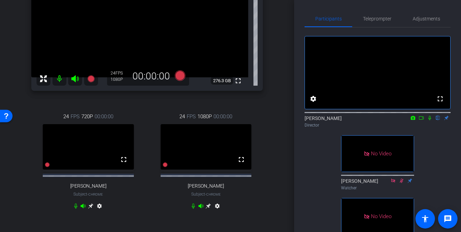
click at [208, 209] on icon at bounding box center [208, 207] width 6 height 6
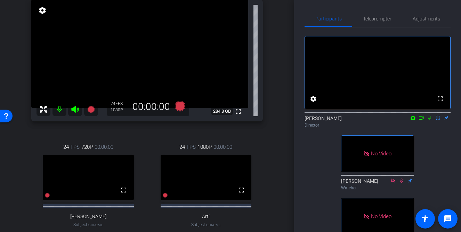
scroll to position [86, 0]
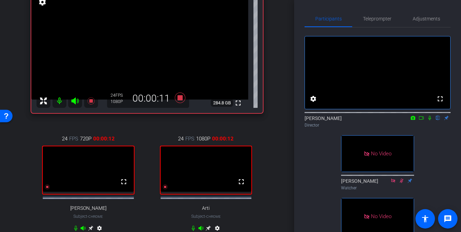
click at [422, 121] on icon at bounding box center [421, 118] width 6 height 5
click at [437, 121] on icon at bounding box center [438, 118] width 6 height 5
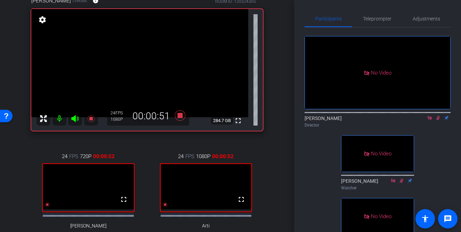
scroll to position [69, 0]
click at [437, 121] on icon at bounding box center [438, 118] width 4 height 5
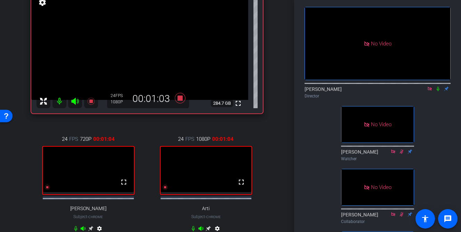
scroll to position [88, 0]
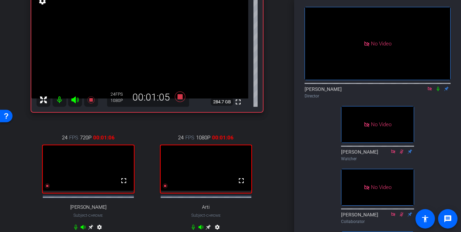
click at [439, 91] on icon at bounding box center [438, 88] width 6 height 5
click at [437, 91] on icon at bounding box center [438, 88] width 6 height 5
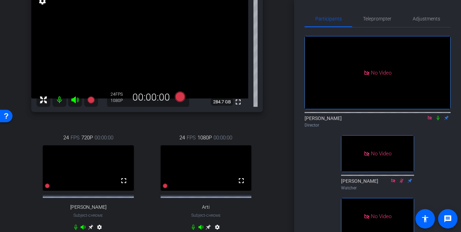
scroll to position [80, 0]
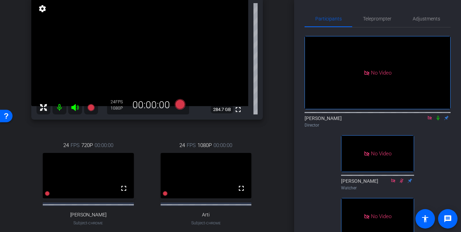
click at [432, 121] on mat-icon at bounding box center [429, 118] width 8 height 6
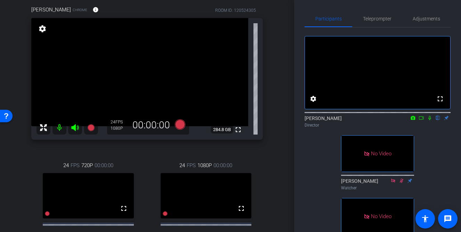
scroll to position [75, 0]
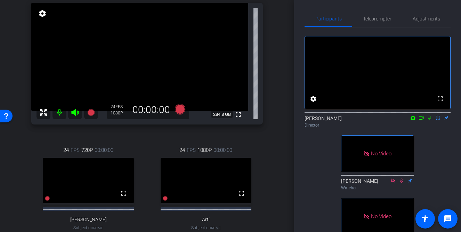
click at [282, 150] on div "arrow_back Aveva Back to project Send invite account_box grid_on settings info …" at bounding box center [147, 41] width 294 height 232
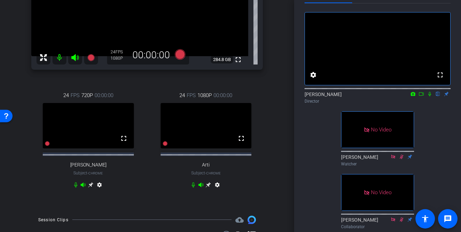
scroll to position [25, 0]
click at [267, 172] on div "Rob McGreevy Chrome info ROOM ID: 120524305 fullscreen settings 284.8 GB 24 FPS…" at bounding box center [146, 66] width 259 height 285
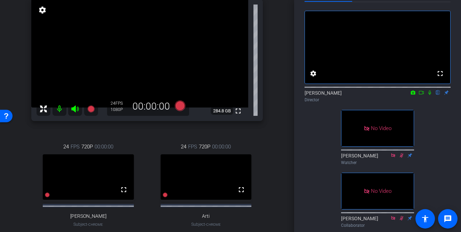
scroll to position [73, 0]
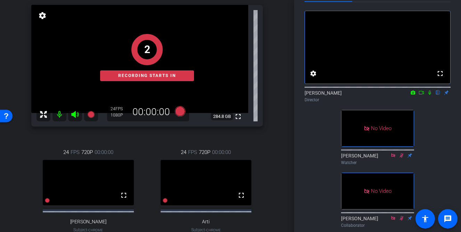
click at [422, 95] on icon at bounding box center [421, 92] width 6 height 5
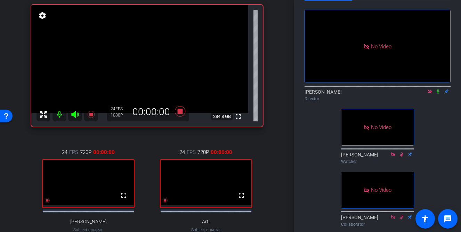
scroll to position [24, 0]
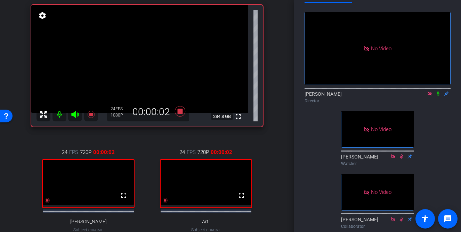
click at [438, 96] on icon at bounding box center [437, 94] width 3 height 5
click at [437, 97] on icon at bounding box center [438, 94] width 6 height 5
click at [429, 97] on icon at bounding box center [430, 94] width 6 height 5
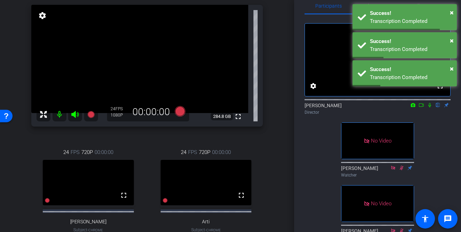
scroll to position [13, 0]
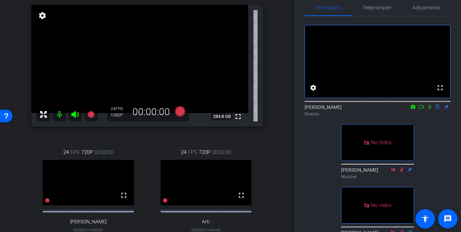
click at [427, 156] on div "fullscreen settings David Lennon flip Director No Video Catherine Watcher No Vi…" at bounding box center [377, 193] width 146 height 354
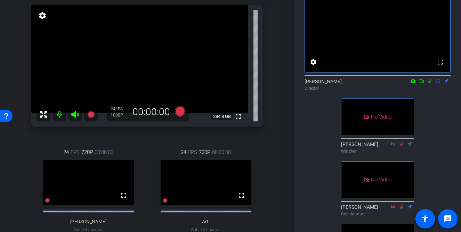
scroll to position [0, 0]
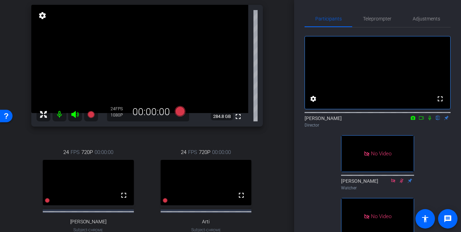
click at [422, 120] on icon at bounding box center [421, 117] width 5 height 3
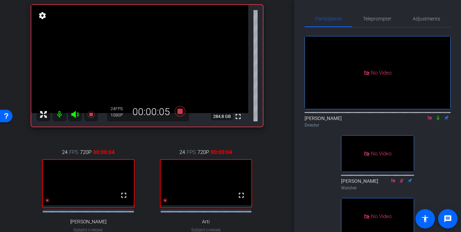
click at [437, 121] on icon at bounding box center [438, 118] width 6 height 5
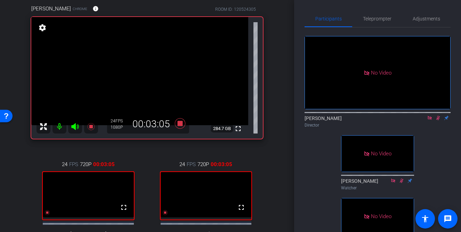
scroll to position [65, 0]
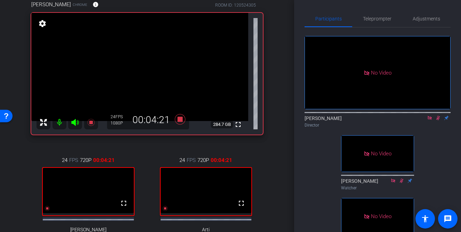
click at [275, 172] on div "Rob McGreevy Chrome info ROOM ID: 120524305 fullscreen settings 284.7 GB 24 FPS…" at bounding box center [146, 131] width 259 height 285
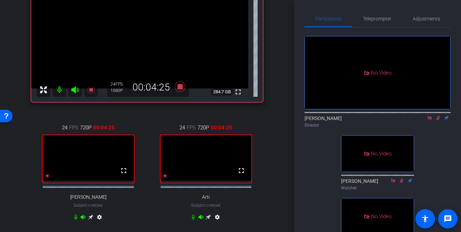
scroll to position [108, 0]
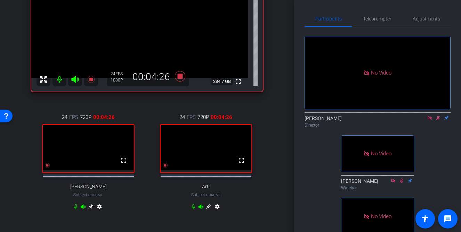
click at [93, 209] on icon at bounding box center [90, 206] width 5 height 5
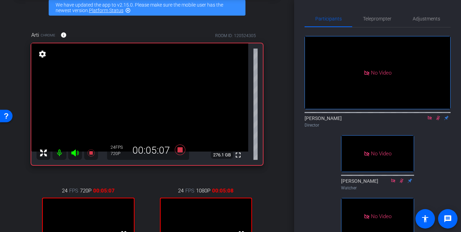
scroll to position [17, 0]
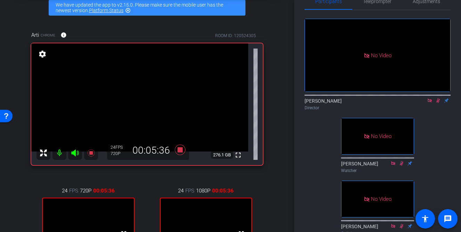
click at [438, 144] on div "No Video [PERSON_NAME] Director No Video [PERSON_NAME] Watcher No Video [PERSON…" at bounding box center [377, 187] width 146 height 354
drag, startPoint x: 437, startPoint y: 110, endPoint x: 434, endPoint y: 137, distance: 27.0
click at [434, 139] on div "No Video [PERSON_NAME] Director No Video [PERSON_NAME] Watcher No Video [PERSON…" at bounding box center [377, 187] width 146 height 354
click at [434, 137] on div "No Video [PERSON_NAME] Director No Video [PERSON_NAME] Watcher No Video [PERSON…" at bounding box center [377, 187] width 146 height 354
click at [439, 137] on div "No Video [PERSON_NAME] Director No Video [PERSON_NAME] Watcher No Video [PERSON…" at bounding box center [377, 187] width 146 height 354
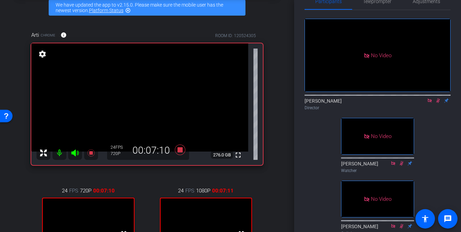
click at [439, 103] on icon at bounding box center [438, 100] width 6 height 5
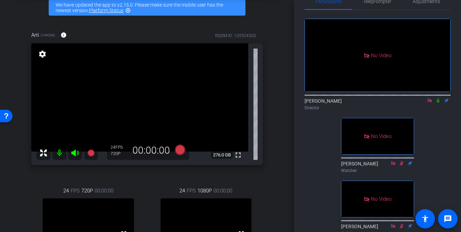
click at [430, 103] on icon at bounding box center [430, 100] width 6 height 5
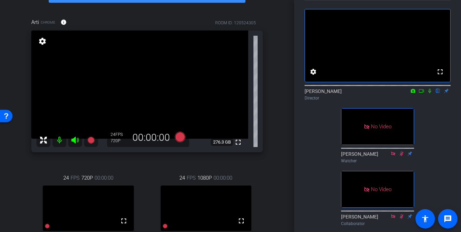
scroll to position [27, 0]
click at [421, 93] on icon at bounding box center [421, 91] width 5 height 3
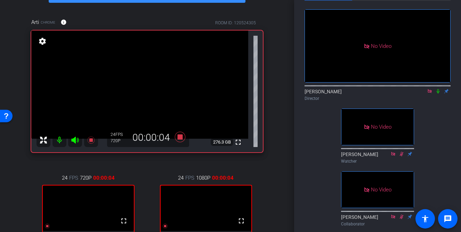
click at [438, 94] on icon at bounding box center [438, 91] width 6 height 5
click at [438, 128] on div "No Video [PERSON_NAME] Director No Video [PERSON_NAME] Watcher No Video [PERSON…" at bounding box center [377, 178] width 146 height 354
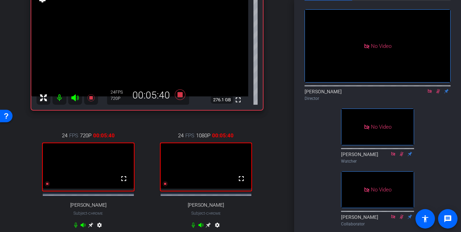
scroll to position [79, 0]
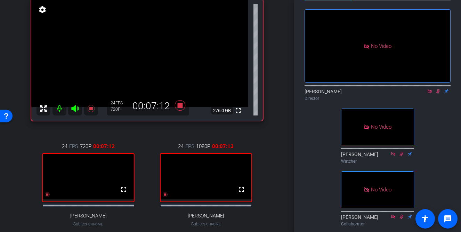
click at [438, 94] on icon at bounding box center [438, 91] width 4 height 5
click at [441, 124] on div "No Video David Lennon Director No Video Catherine Watcher No Video Scott Collab…" at bounding box center [377, 178] width 146 height 354
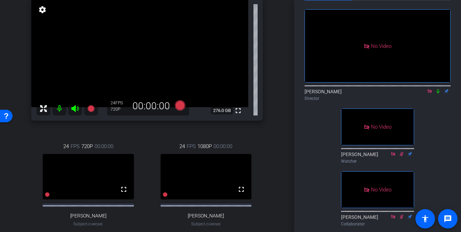
click at [441, 124] on div "No Video David Lennon Director No Video Catherine Watcher No Video Scott Collab…" at bounding box center [377, 178] width 146 height 354
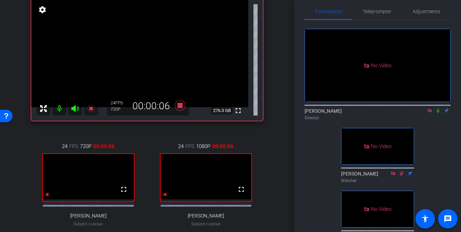
scroll to position [3, 0]
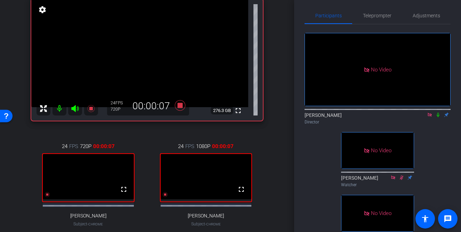
click at [438, 117] on icon at bounding box center [437, 115] width 3 height 5
click at [437, 144] on div "No Video [PERSON_NAME] Director No Video [PERSON_NAME] Watcher No Video [PERSON…" at bounding box center [377, 201] width 146 height 354
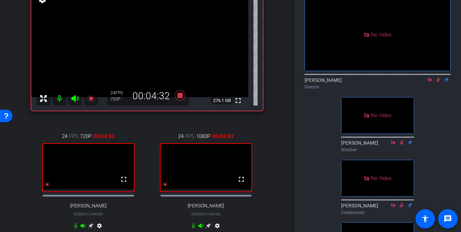
scroll to position [99, 0]
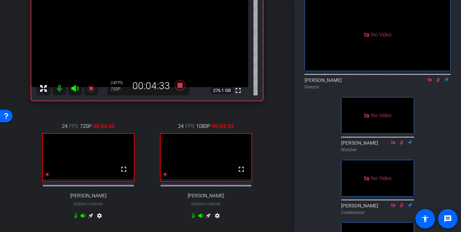
click at [209, 219] on icon at bounding box center [208, 216] width 6 height 6
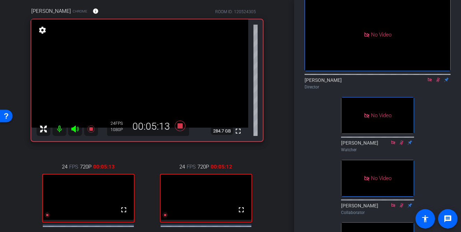
scroll to position [0, 0]
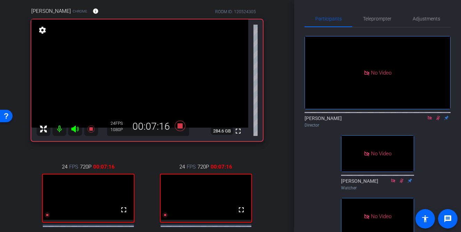
click at [438, 121] on icon at bounding box center [438, 118] width 6 height 5
click at [437, 121] on icon at bounding box center [438, 118] width 6 height 5
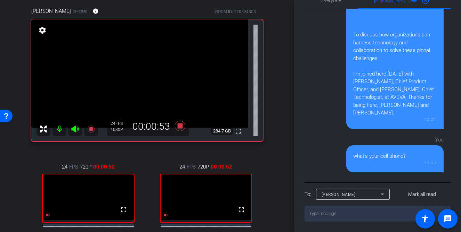
scroll to position [248, 0]
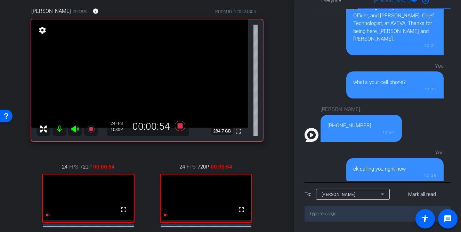
click at [369, 215] on textarea at bounding box center [377, 214] width 146 height 16
type textarea "his feed just got interrupted"
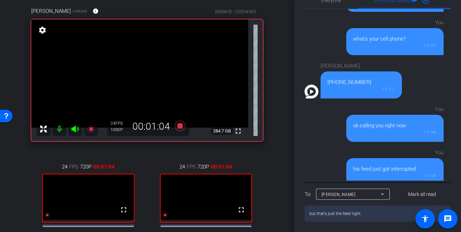
type textarea "but that's just the feed right?"
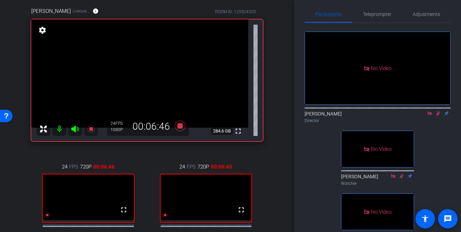
scroll to position [5, 0]
click at [437, 116] on icon at bounding box center [438, 113] width 4 height 5
click at [437, 116] on icon at bounding box center [437, 113] width 3 height 5
click at [438, 116] on icon at bounding box center [438, 113] width 4 height 5
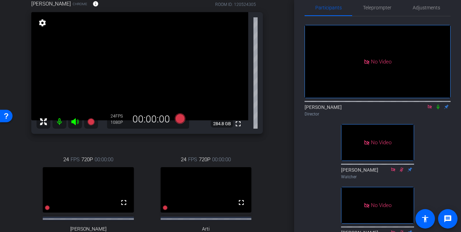
scroll to position [13, 0]
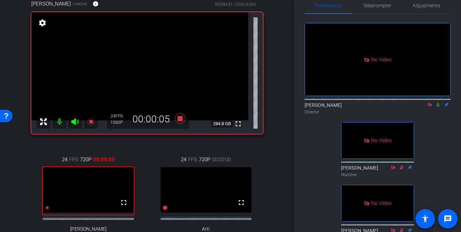
click at [437, 107] on icon at bounding box center [438, 104] width 6 height 5
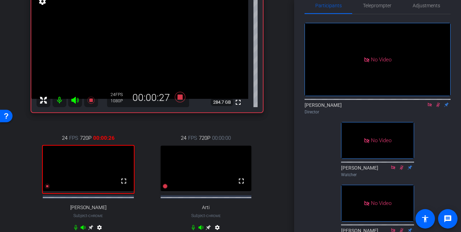
scroll to position [148, 0]
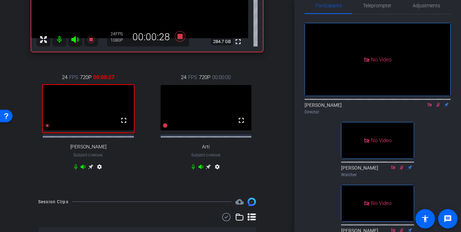
click at [93, 169] on icon at bounding box center [90, 166] width 5 height 5
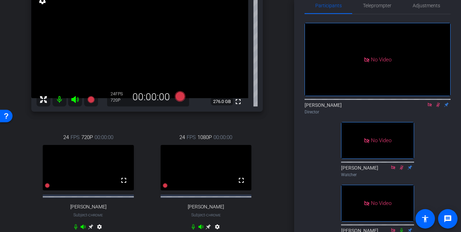
scroll to position [85, 0]
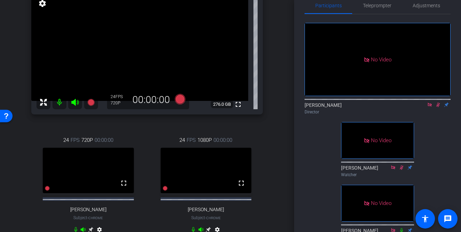
click at [439, 107] on icon at bounding box center [438, 104] width 6 height 5
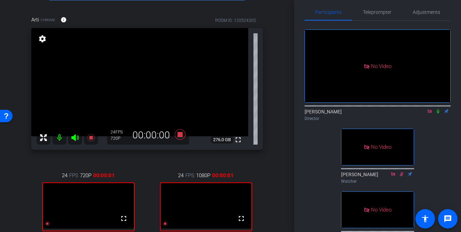
scroll to position [48, 0]
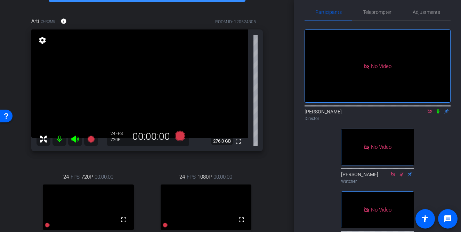
click at [437, 114] on icon at bounding box center [438, 111] width 6 height 5
click at [435, 114] on icon at bounding box center [438, 111] width 6 height 5
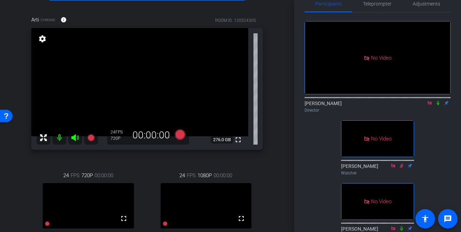
scroll to position [42, 0]
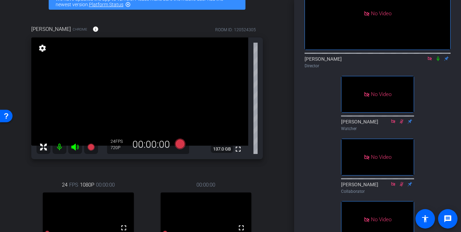
scroll to position [194, 0]
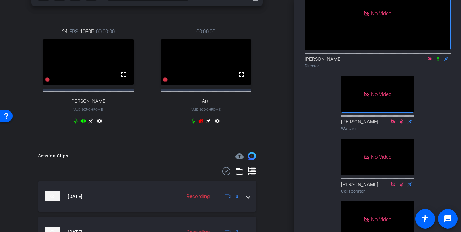
click at [201, 124] on icon at bounding box center [201, 121] width 6 height 6
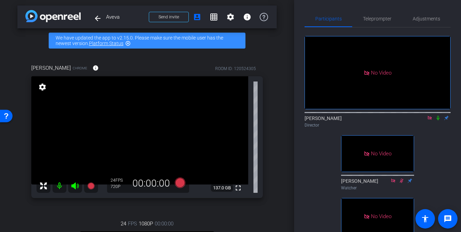
scroll to position [0, 0]
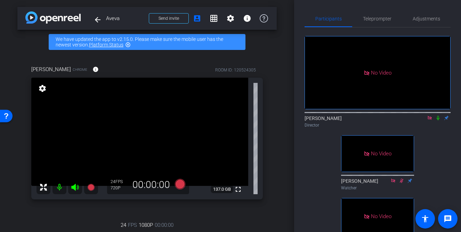
click at [439, 115] on div "[PERSON_NAME] Director" at bounding box center [377, 122] width 146 height 14
click at [439, 116] on icon at bounding box center [438, 118] width 6 height 5
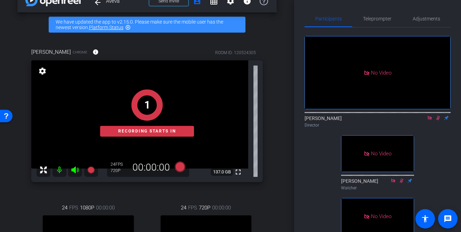
scroll to position [12, 0]
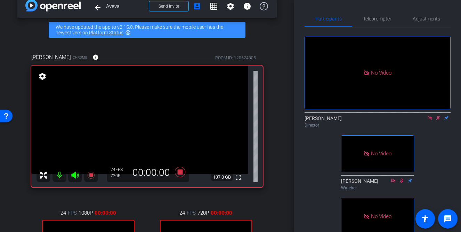
click at [437, 116] on icon at bounding box center [438, 118] width 6 height 5
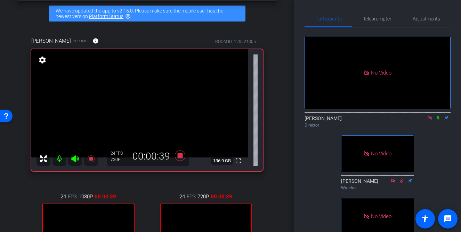
scroll to position [34, 0]
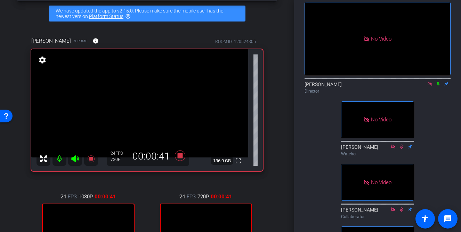
click at [439, 82] on icon at bounding box center [438, 84] width 6 height 5
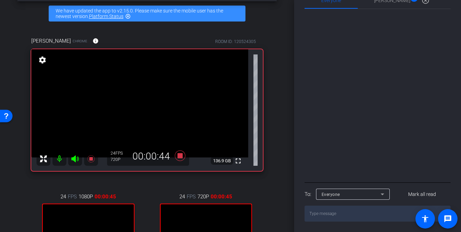
scroll to position [483, 0]
click at [402, 9] on div "[PERSON_NAME] 1 highlight_off" at bounding box center [404, 0] width 60 height 17
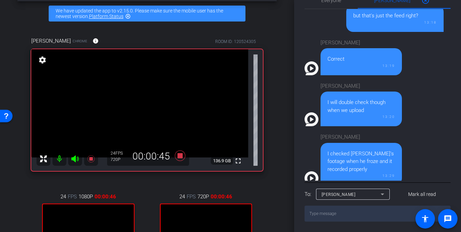
scroll to position [530, 0]
click at [354, 218] on textarea at bounding box center [377, 214] width 146 height 16
type textarea "ok thanks"
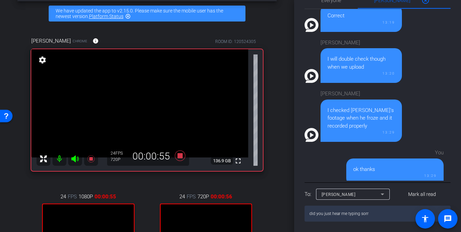
type textarea "did you just hear me typing sorry"
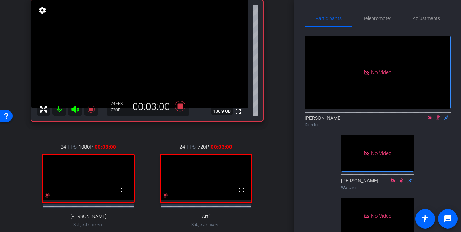
scroll to position [0, 0]
click at [438, 116] on icon at bounding box center [438, 118] width 4 height 5
click at [429, 116] on icon at bounding box center [430, 118] width 6 height 5
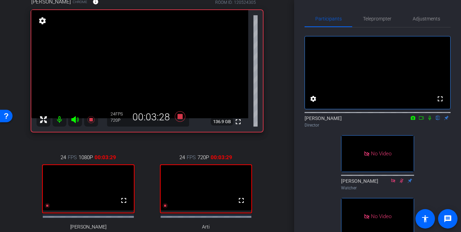
scroll to position [64, 0]
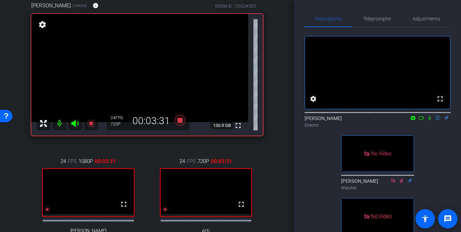
click at [421, 121] on icon at bounding box center [421, 118] width 6 height 5
click at [438, 121] on icon at bounding box center [438, 118] width 6 height 5
click at [437, 121] on icon at bounding box center [438, 118] width 6 height 5
click at [430, 160] on div "No Video [PERSON_NAME] Director No Video [PERSON_NAME] Watcher No Video [PERSON…" at bounding box center [377, 204] width 146 height 354
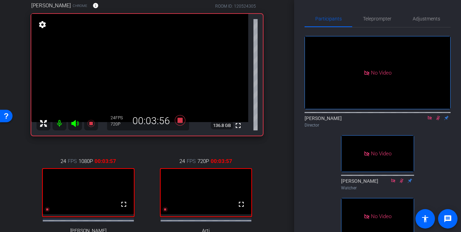
click at [437, 121] on icon at bounding box center [438, 118] width 4 height 5
click at [430, 120] on icon at bounding box center [429, 118] width 4 height 4
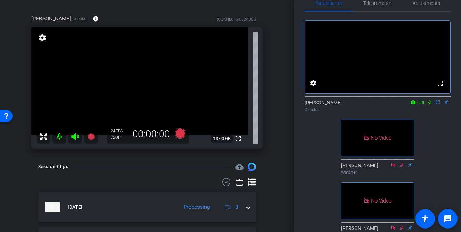
scroll to position [0, 0]
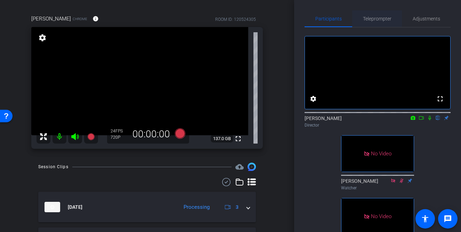
click at [373, 18] on span "Teleprompter" at bounding box center [377, 18] width 28 height 5
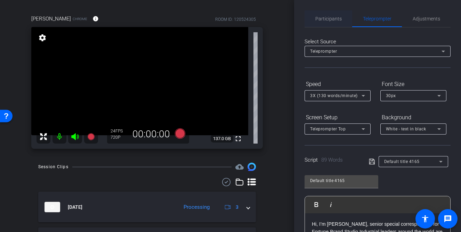
click at [329, 21] on span "Participants" at bounding box center [328, 18] width 26 height 5
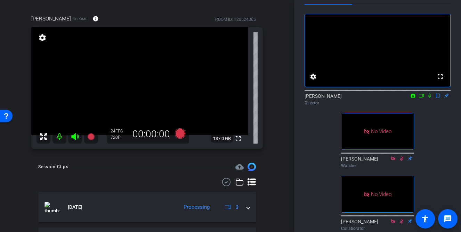
scroll to position [25, 0]
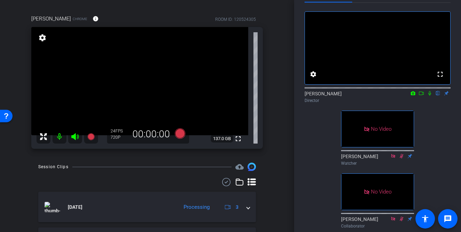
click at [400, 158] on icon at bounding box center [401, 156] width 4 height 5
click at [390, 159] on icon at bounding box center [393, 156] width 6 height 5
click at [433, 163] on div "fullscreen settings [PERSON_NAME] flip Director No Video [PERSON_NAME] Watcher …" at bounding box center [377, 148] width 146 height 291
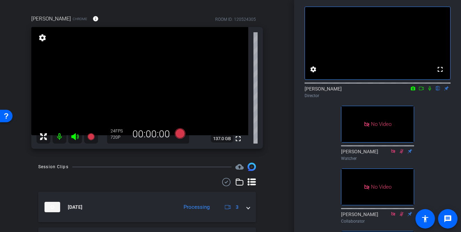
scroll to position [24, 0]
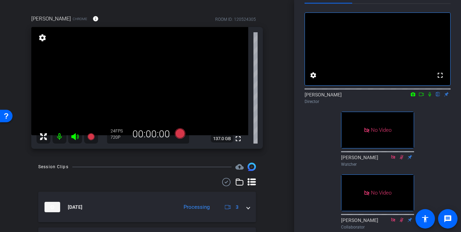
click at [392, 160] on icon at bounding box center [393, 157] width 6 height 5
click at [400, 160] on icon at bounding box center [401, 157] width 6 height 5
click at [402, 160] on icon at bounding box center [401, 157] width 6 height 5
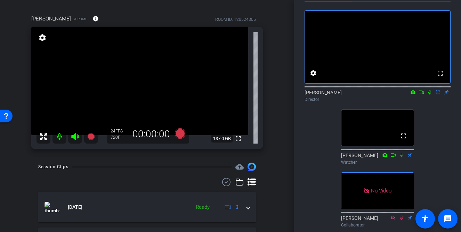
scroll to position [34, 0]
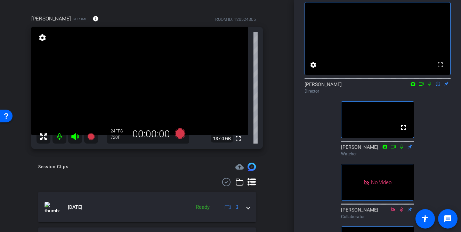
click at [428, 130] on div "fullscreen settings [PERSON_NAME] flip Director fullscreen [PERSON_NAME] Watche…" at bounding box center [377, 170] width 146 height 354
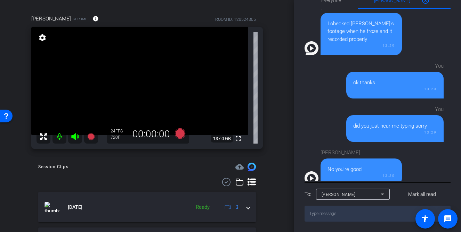
scroll to position [456, 0]
click at [353, 212] on textarea at bounding box center [377, 214] width 146 height 16
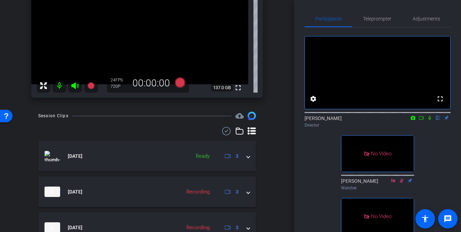
scroll to position [68, 0]
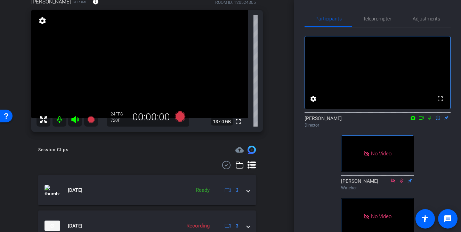
click at [274, 144] on div "arrow_back Aveva Back to project Send invite account_box grid_on settings info …" at bounding box center [147, 48] width 294 height 232
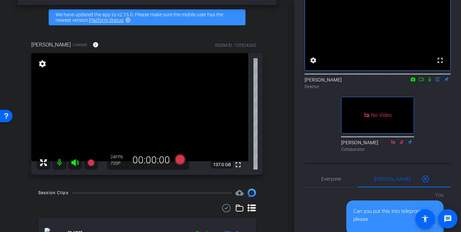
scroll to position [0, 0]
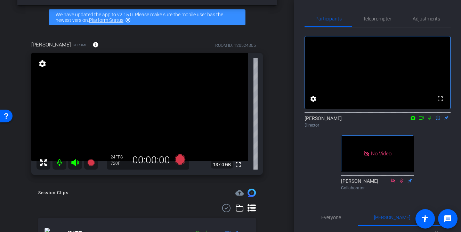
click at [279, 145] on div "arrow_back Aveva Back to project Send invite account_box grid_on settings info …" at bounding box center [147, 91] width 294 height 232
click at [423, 129] on div "[PERSON_NAME] flip Director" at bounding box center [377, 122] width 146 height 14
click at [422, 120] on icon at bounding box center [421, 117] width 5 height 3
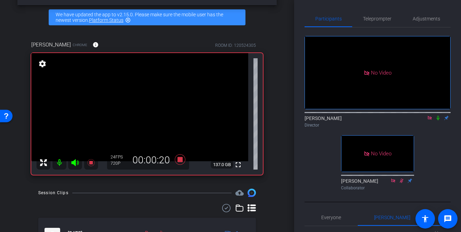
click at [438, 121] on icon at bounding box center [437, 118] width 3 height 5
click at [438, 121] on icon at bounding box center [438, 118] width 4 height 5
click at [438, 121] on icon at bounding box center [437, 118] width 3 height 5
click at [437, 121] on icon at bounding box center [438, 118] width 6 height 5
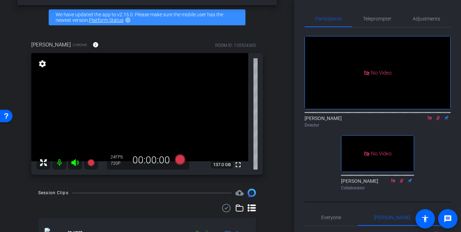
click at [437, 121] on icon at bounding box center [438, 118] width 6 height 5
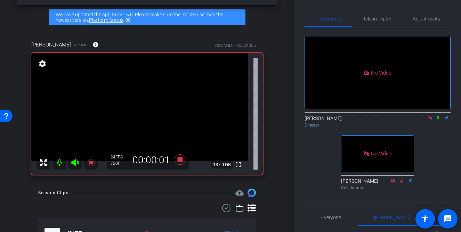
click at [437, 121] on icon at bounding box center [438, 118] width 6 height 5
click at [438, 121] on icon at bounding box center [438, 118] width 6 height 5
click at [438, 121] on icon at bounding box center [438, 118] width 4 height 5
click at [438, 121] on icon at bounding box center [437, 118] width 3 height 5
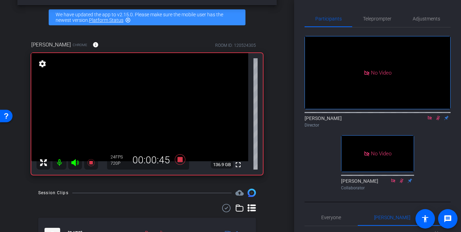
click at [436, 141] on div "No Video [PERSON_NAME] Director No Video [PERSON_NAME] Collaborator" at bounding box center [377, 110] width 146 height 166
click at [438, 121] on icon at bounding box center [438, 118] width 6 height 5
click at [437, 121] on icon at bounding box center [437, 118] width 3 height 5
click at [438, 121] on icon at bounding box center [438, 118] width 6 height 5
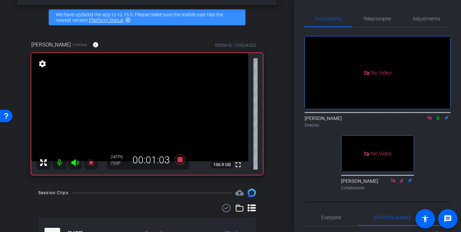
click at [438, 121] on icon at bounding box center [438, 118] width 6 height 5
click at [438, 121] on icon at bounding box center [438, 118] width 4 height 5
click at [440, 129] on div "[PERSON_NAME] Director" at bounding box center [377, 122] width 146 height 14
click at [438, 121] on icon at bounding box center [437, 118] width 3 height 5
click at [438, 121] on icon at bounding box center [438, 118] width 6 height 5
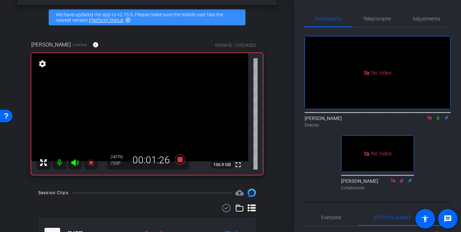
click at [438, 121] on icon at bounding box center [437, 118] width 3 height 5
click at [438, 121] on icon at bounding box center [438, 118] width 6 height 5
click at [438, 121] on icon at bounding box center [437, 118] width 3 height 5
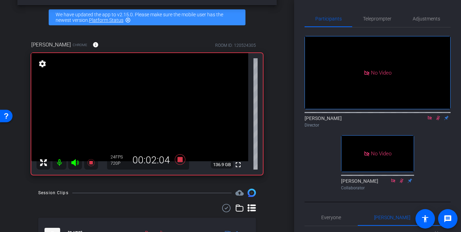
click at [439, 121] on icon at bounding box center [438, 118] width 6 height 5
click at [438, 121] on icon at bounding box center [437, 118] width 3 height 5
click at [437, 121] on icon at bounding box center [438, 118] width 4 height 5
click at [438, 121] on icon at bounding box center [437, 118] width 3 height 5
click at [438, 121] on icon at bounding box center [438, 118] width 4 height 5
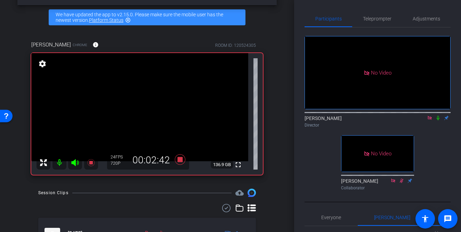
click at [437, 121] on icon at bounding box center [438, 118] width 6 height 5
click at [438, 121] on icon at bounding box center [438, 118] width 6 height 5
click at [438, 121] on icon at bounding box center [437, 118] width 3 height 5
click at [438, 121] on icon at bounding box center [438, 118] width 6 height 5
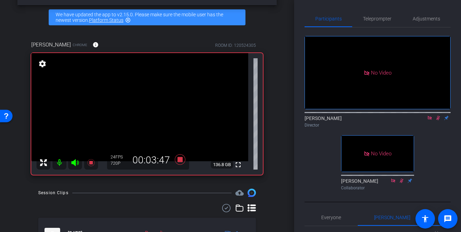
click at [437, 121] on icon at bounding box center [438, 118] width 6 height 5
click at [438, 121] on icon at bounding box center [438, 118] width 6 height 5
click at [429, 131] on div "[PERSON_NAME] Director" at bounding box center [377, 119] width 146 height 21
click at [437, 121] on icon at bounding box center [438, 118] width 6 height 5
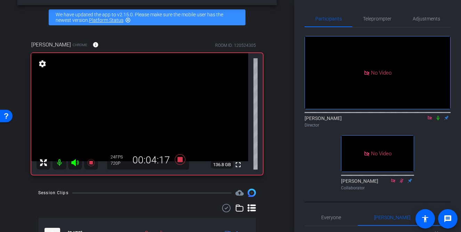
click at [437, 121] on icon at bounding box center [438, 118] width 6 height 5
click at [439, 121] on icon at bounding box center [438, 118] width 6 height 5
click at [437, 121] on icon at bounding box center [438, 118] width 6 height 5
click at [438, 121] on icon at bounding box center [437, 118] width 3 height 5
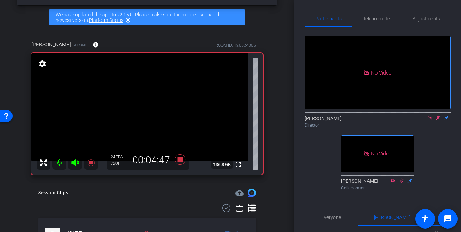
click at [438, 121] on icon at bounding box center [438, 118] width 6 height 5
click at [437, 120] on icon at bounding box center [437, 117] width 3 height 5
click at [438, 120] on icon at bounding box center [438, 117] width 6 height 5
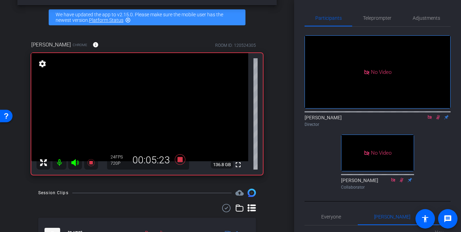
click at [439, 120] on icon at bounding box center [438, 117] width 4 height 5
click at [439, 120] on icon at bounding box center [438, 117] width 6 height 5
click at [438, 120] on icon at bounding box center [438, 117] width 6 height 5
click at [438, 120] on icon at bounding box center [437, 117] width 3 height 5
click at [434, 151] on div "No Video [PERSON_NAME] Director No Video [PERSON_NAME] Collaborator" at bounding box center [377, 110] width 146 height 166
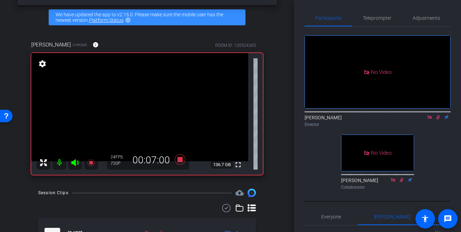
click at [438, 120] on icon at bounding box center [438, 117] width 4 height 5
click at [437, 120] on icon at bounding box center [438, 117] width 6 height 5
click at [438, 120] on icon at bounding box center [438, 117] width 6 height 5
click at [438, 120] on icon at bounding box center [437, 117] width 3 height 5
click at [438, 120] on icon at bounding box center [438, 117] width 6 height 5
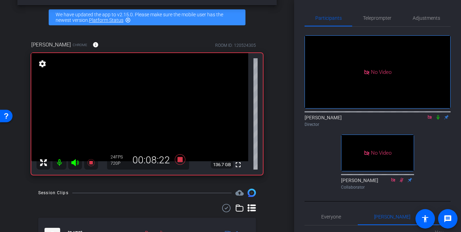
click at [438, 120] on icon at bounding box center [438, 117] width 6 height 5
click at [429, 120] on icon at bounding box center [430, 117] width 6 height 5
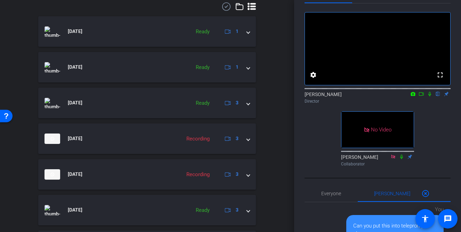
scroll to position [0, 0]
